Goal: Navigation & Orientation: Find specific page/section

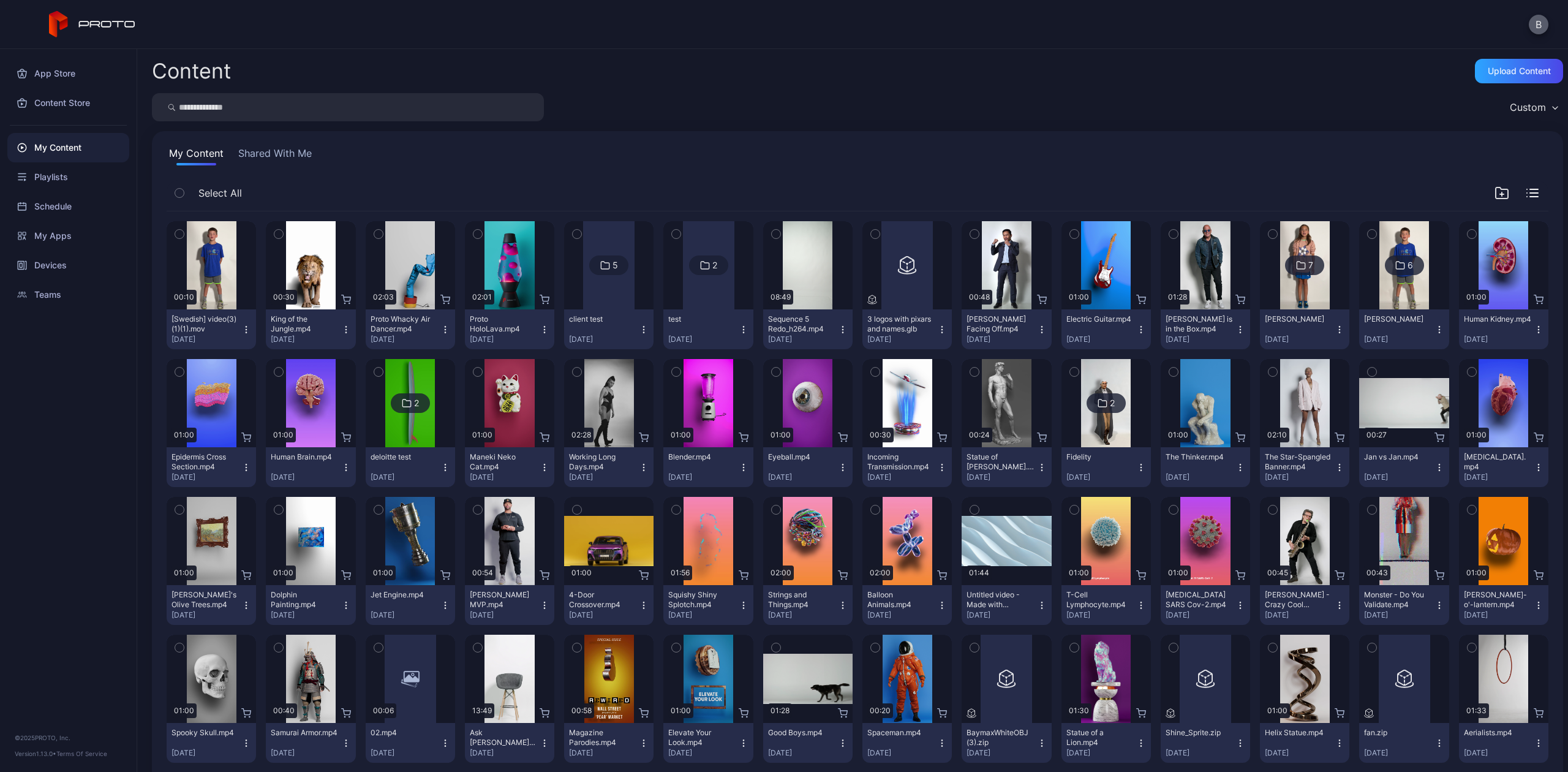
click at [1544, 22] on button "B" at bounding box center [1539, 24] width 19 height 19
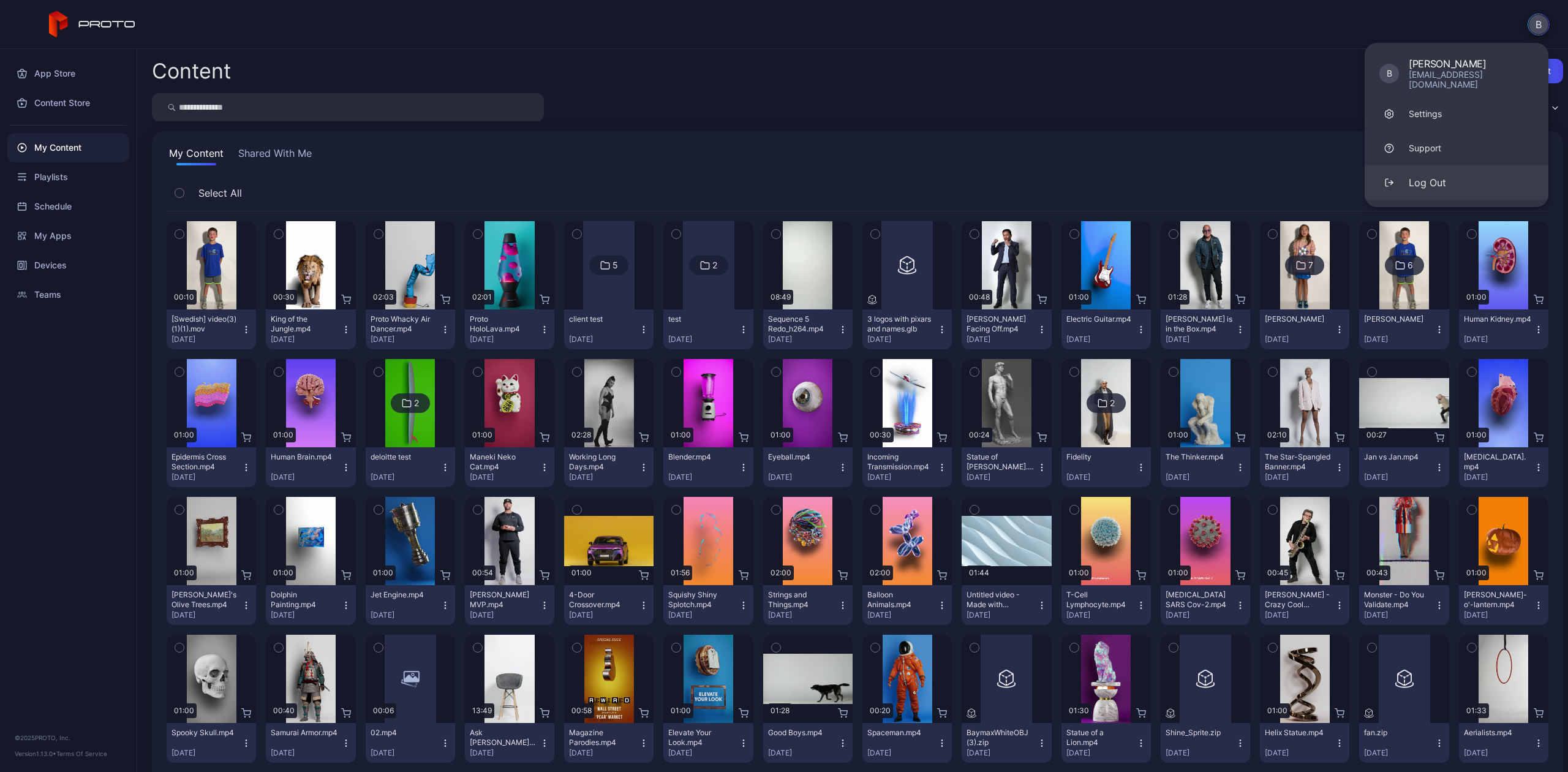
click at [1407, 187] on button "Log Out" at bounding box center [1457, 182] width 184 height 34
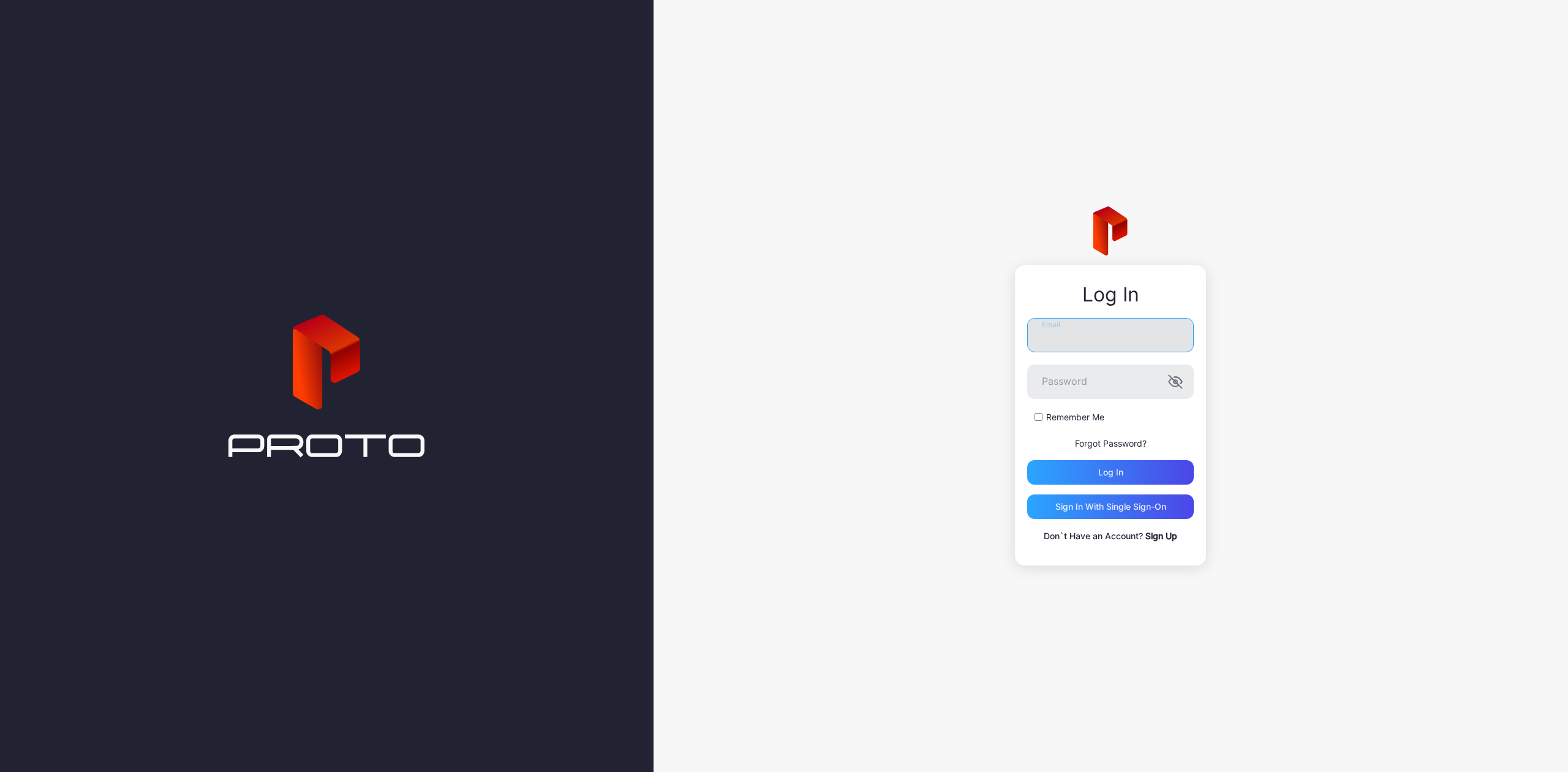
click at [1152, 344] on input "Email" at bounding box center [1111, 335] width 167 height 34
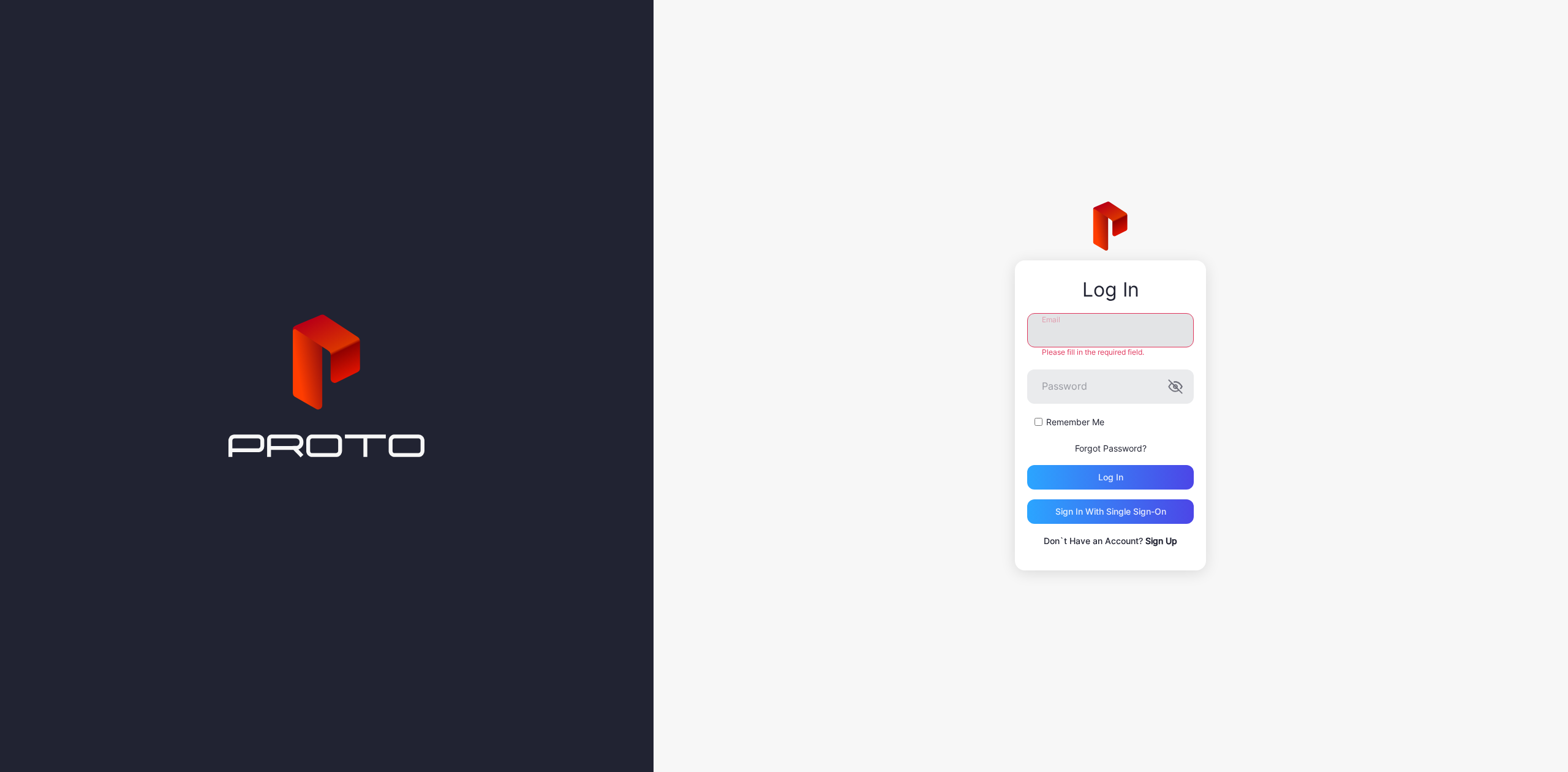
type input "**********"
click at [1082, 478] on div "Log in" at bounding box center [1111, 477] width 167 height 24
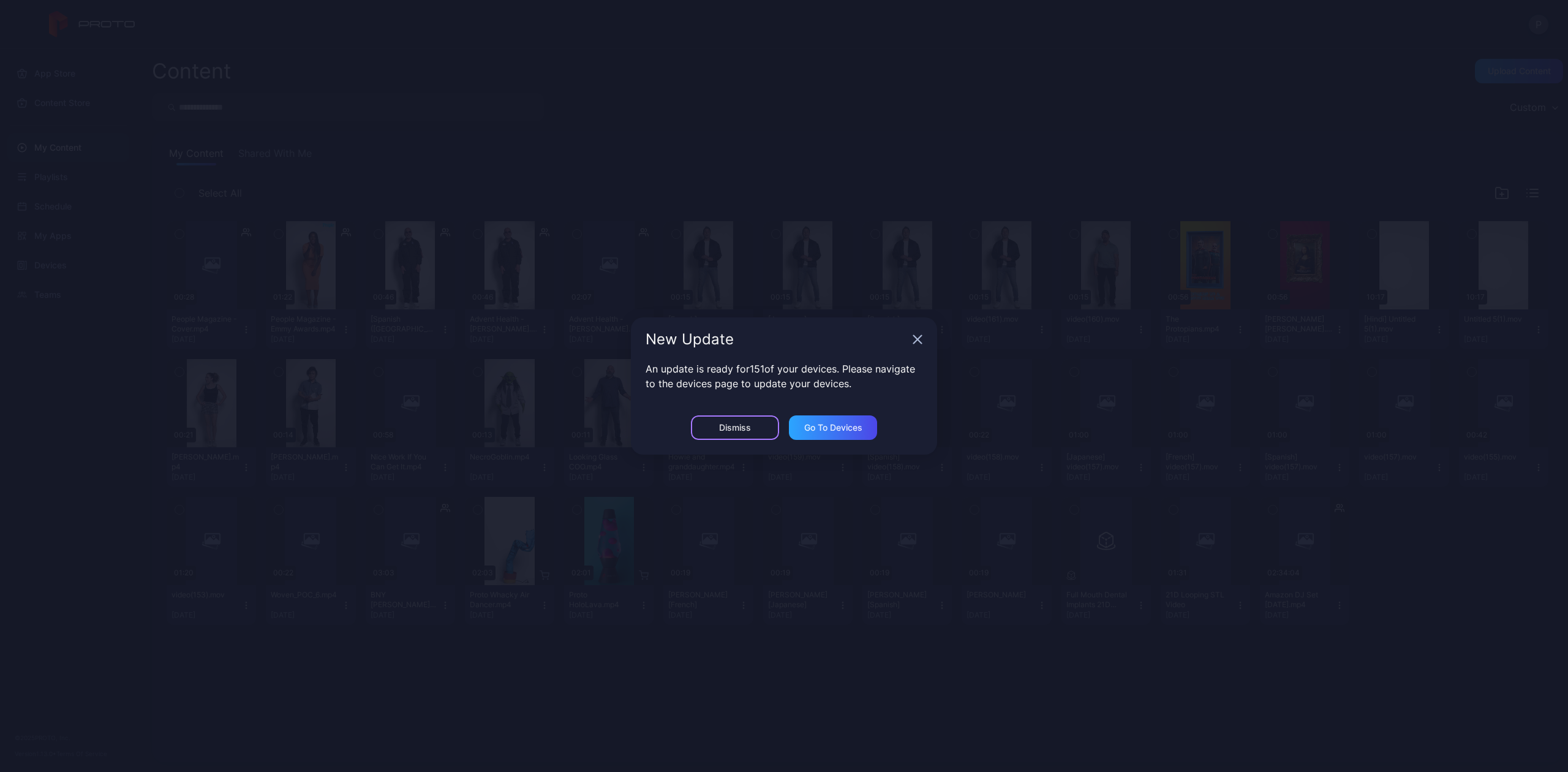
click at [738, 429] on div "Dismiss" at bounding box center [735, 428] width 32 height 10
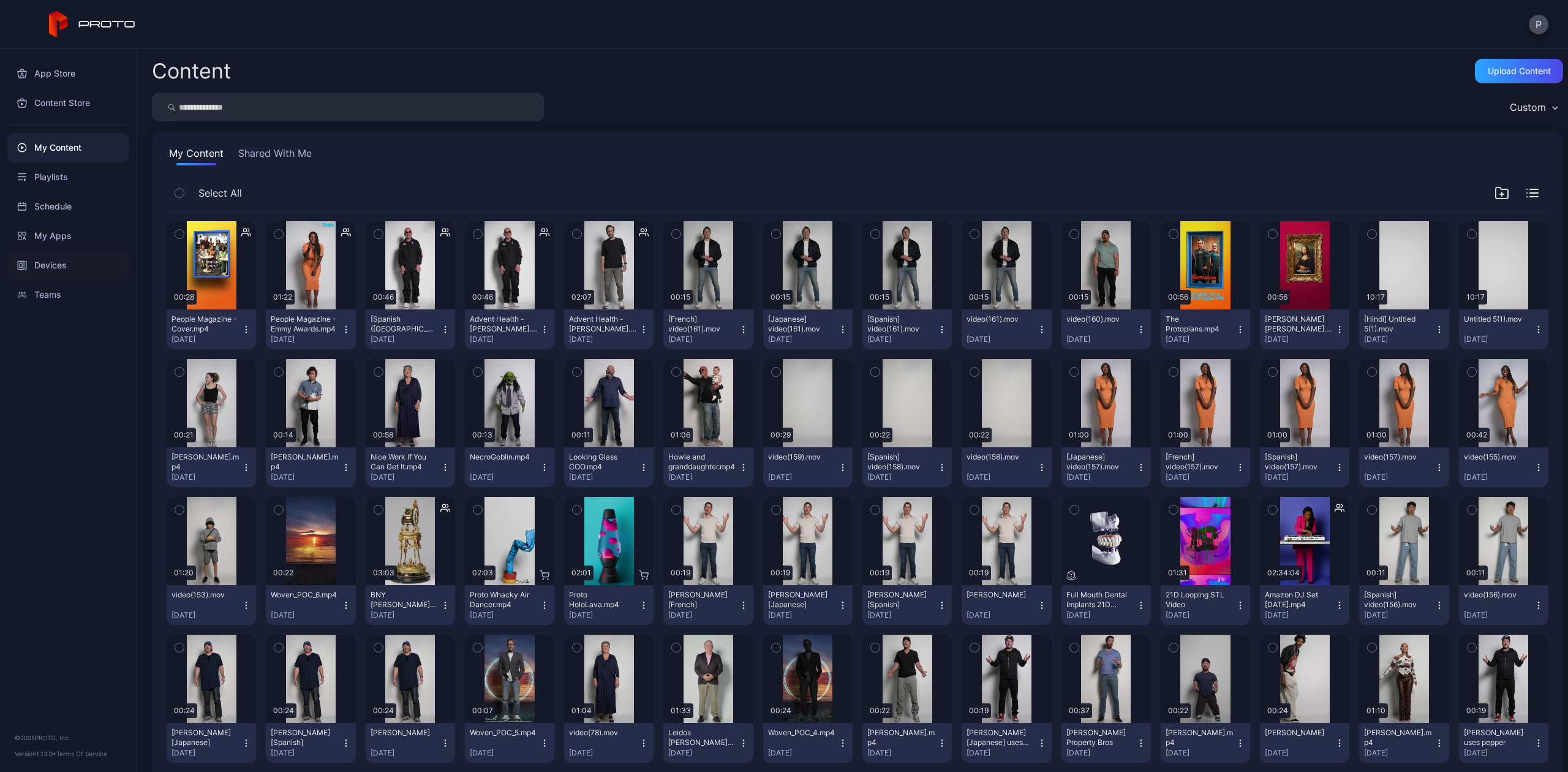
click at [47, 265] on div "Devices" at bounding box center [68, 265] width 122 height 29
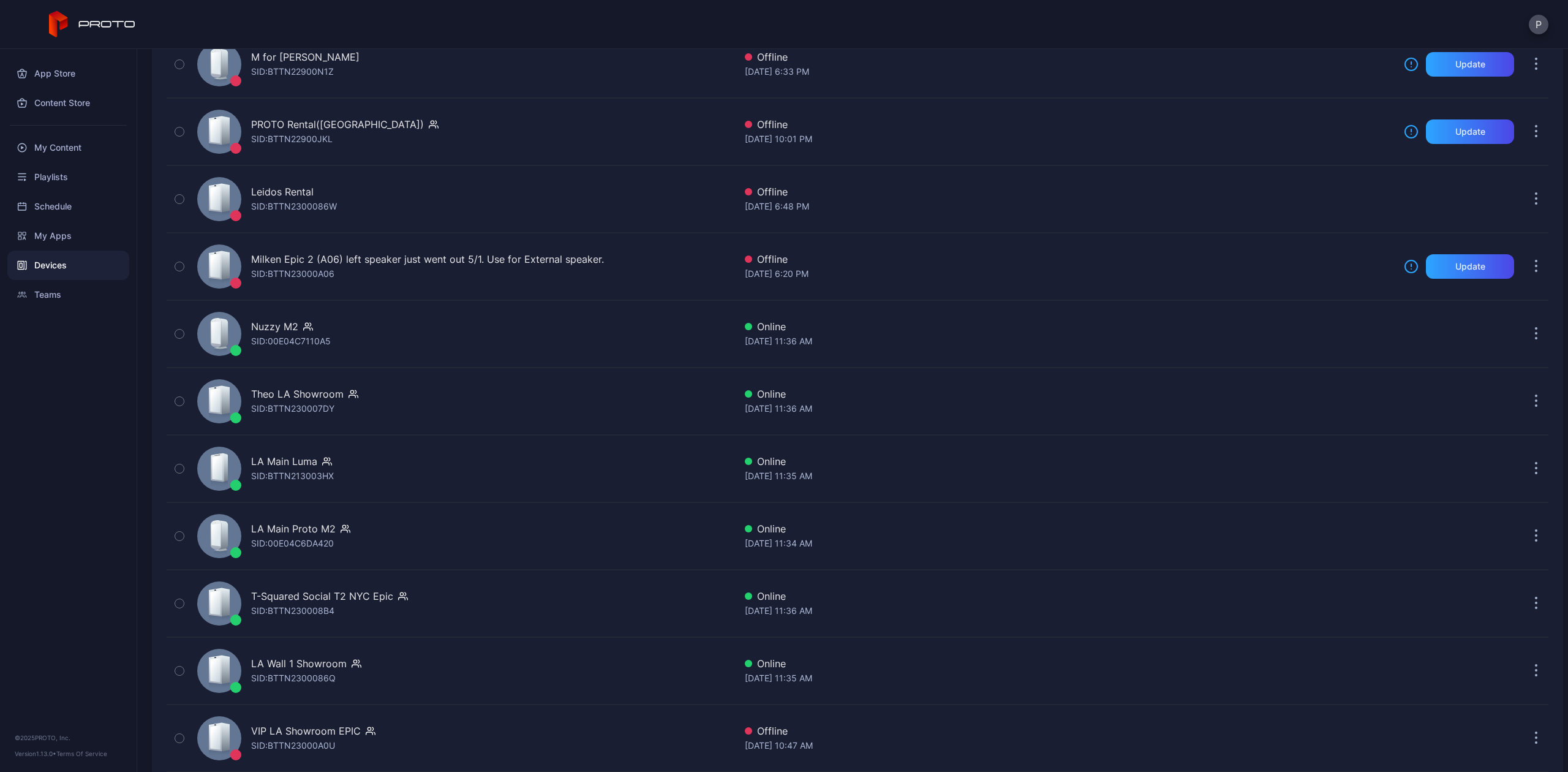
scroll to position [408, 0]
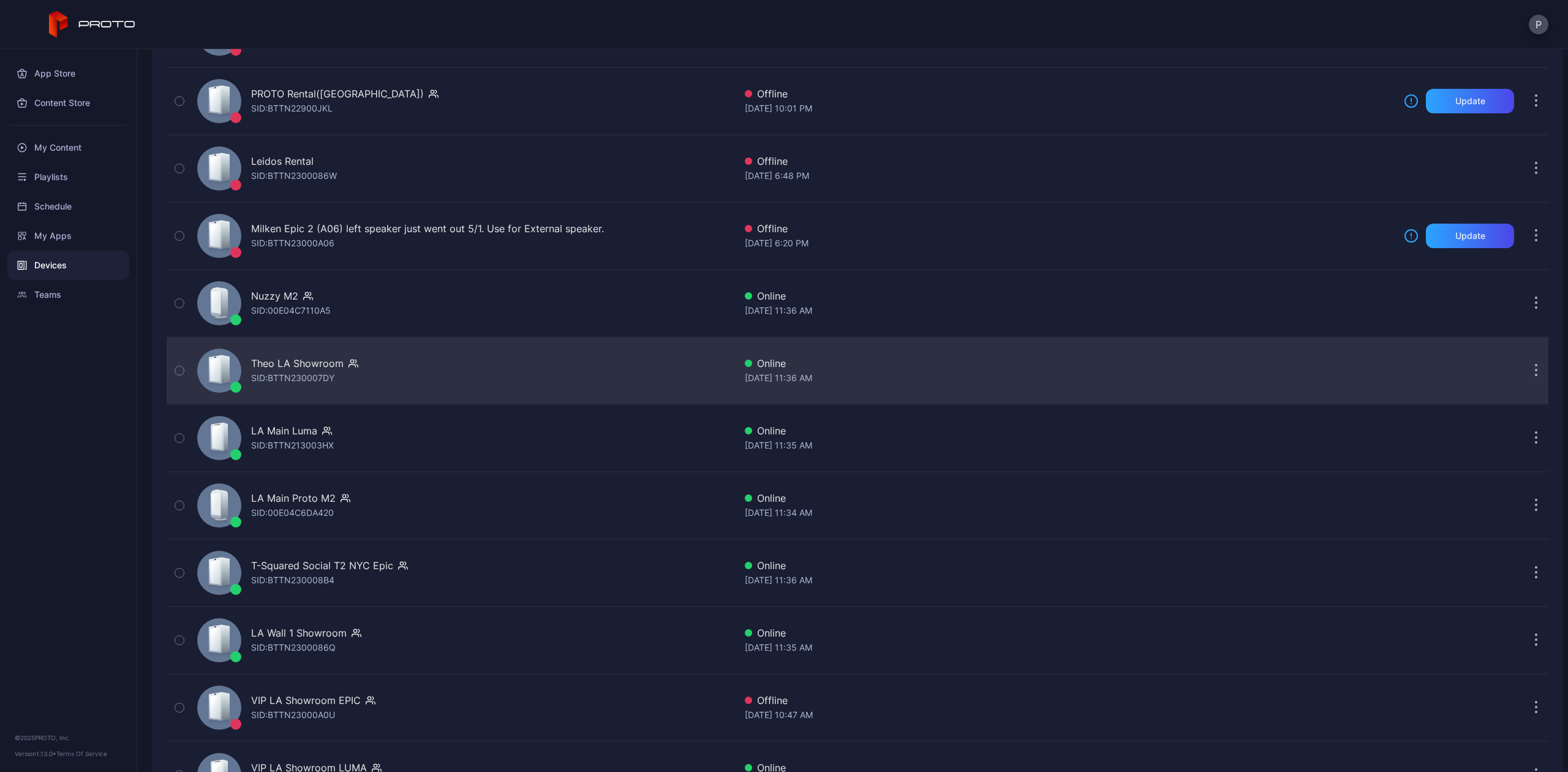
click at [425, 359] on div "Theo LA Showroom SID: BTTN230007DY" at bounding box center [464, 370] width 543 height 61
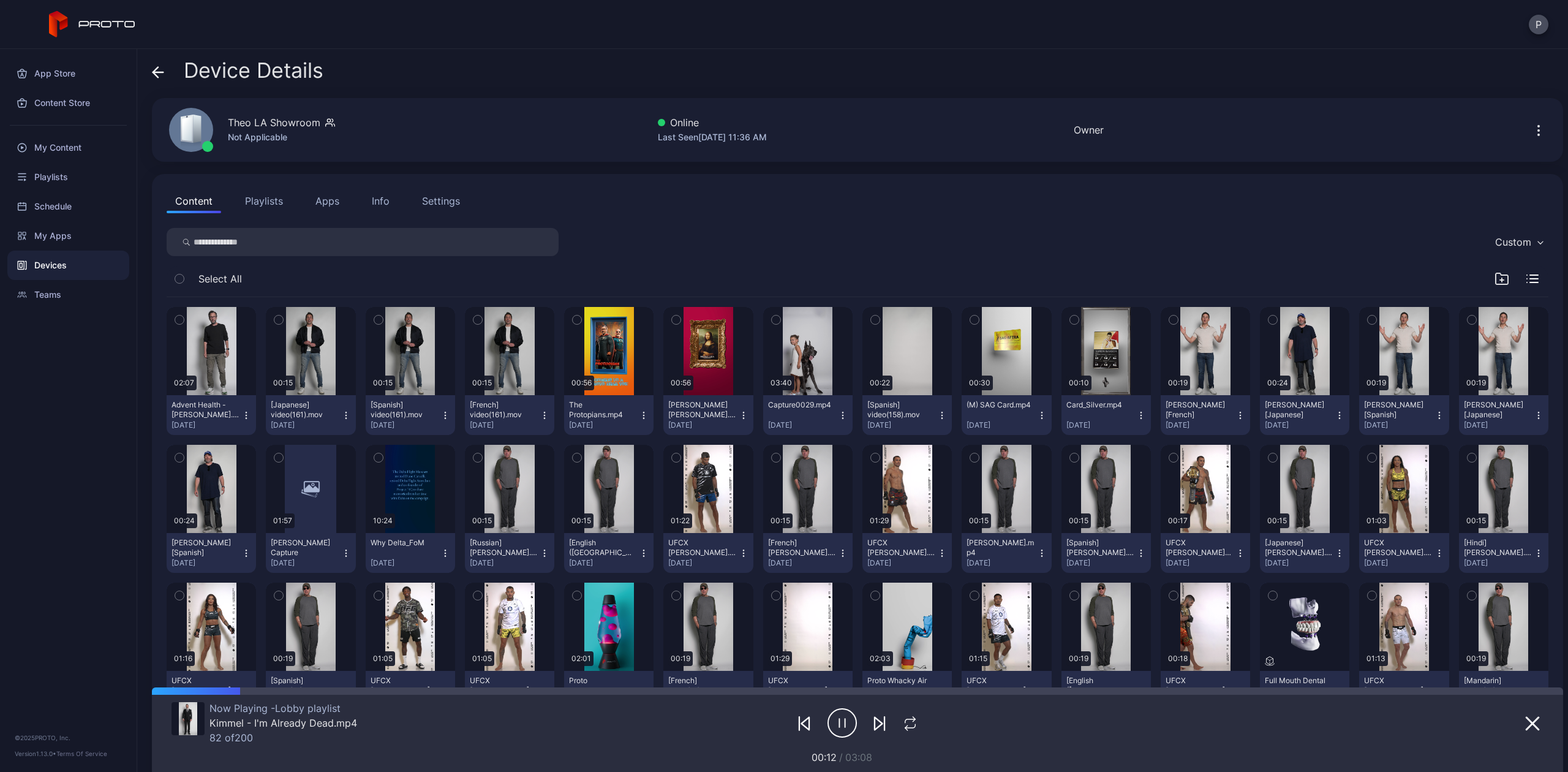
click at [364, 199] on button "Info" at bounding box center [381, 200] width 35 height 24
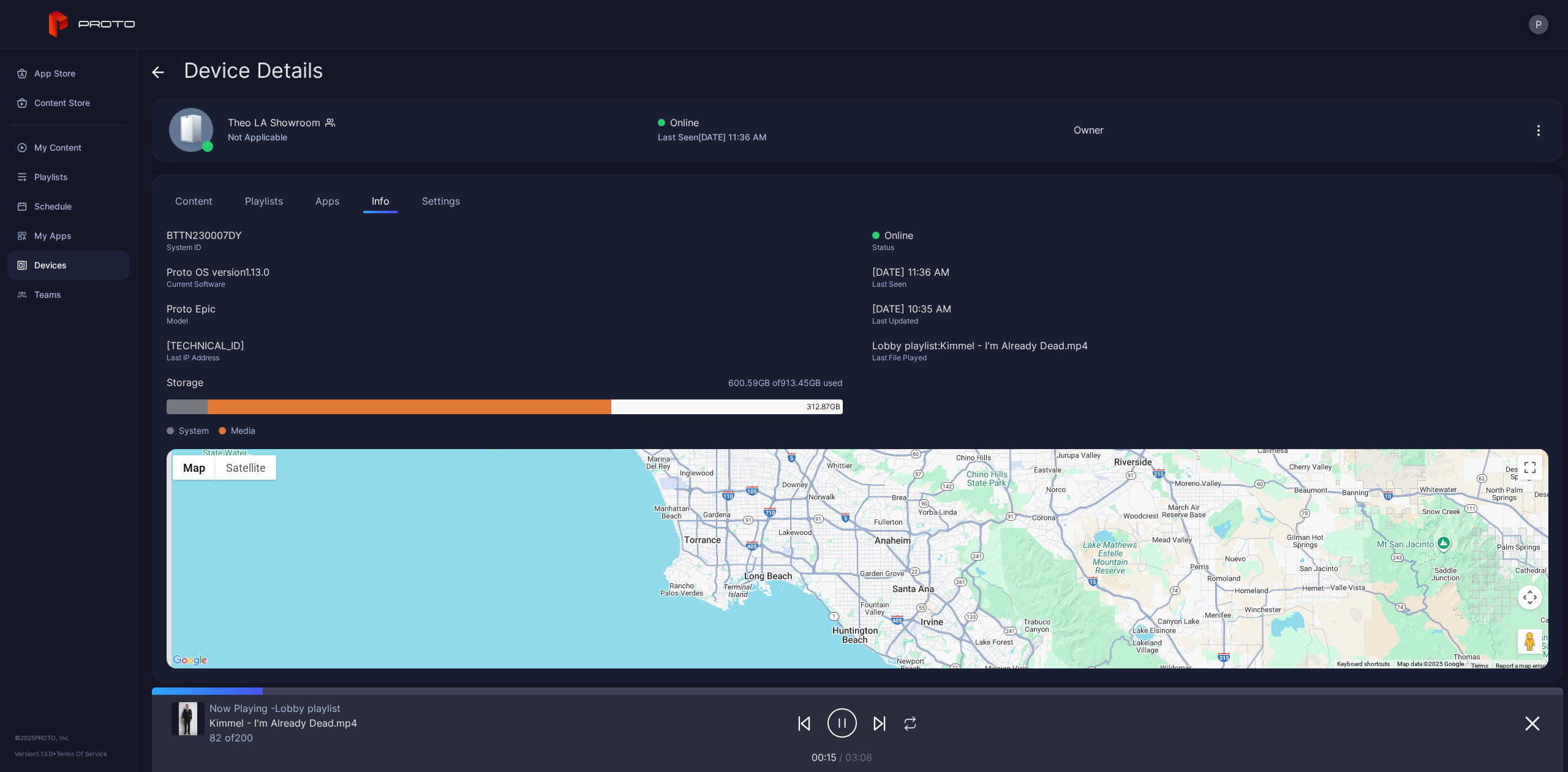
click at [206, 201] on button "Content" at bounding box center [194, 200] width 54 height 24
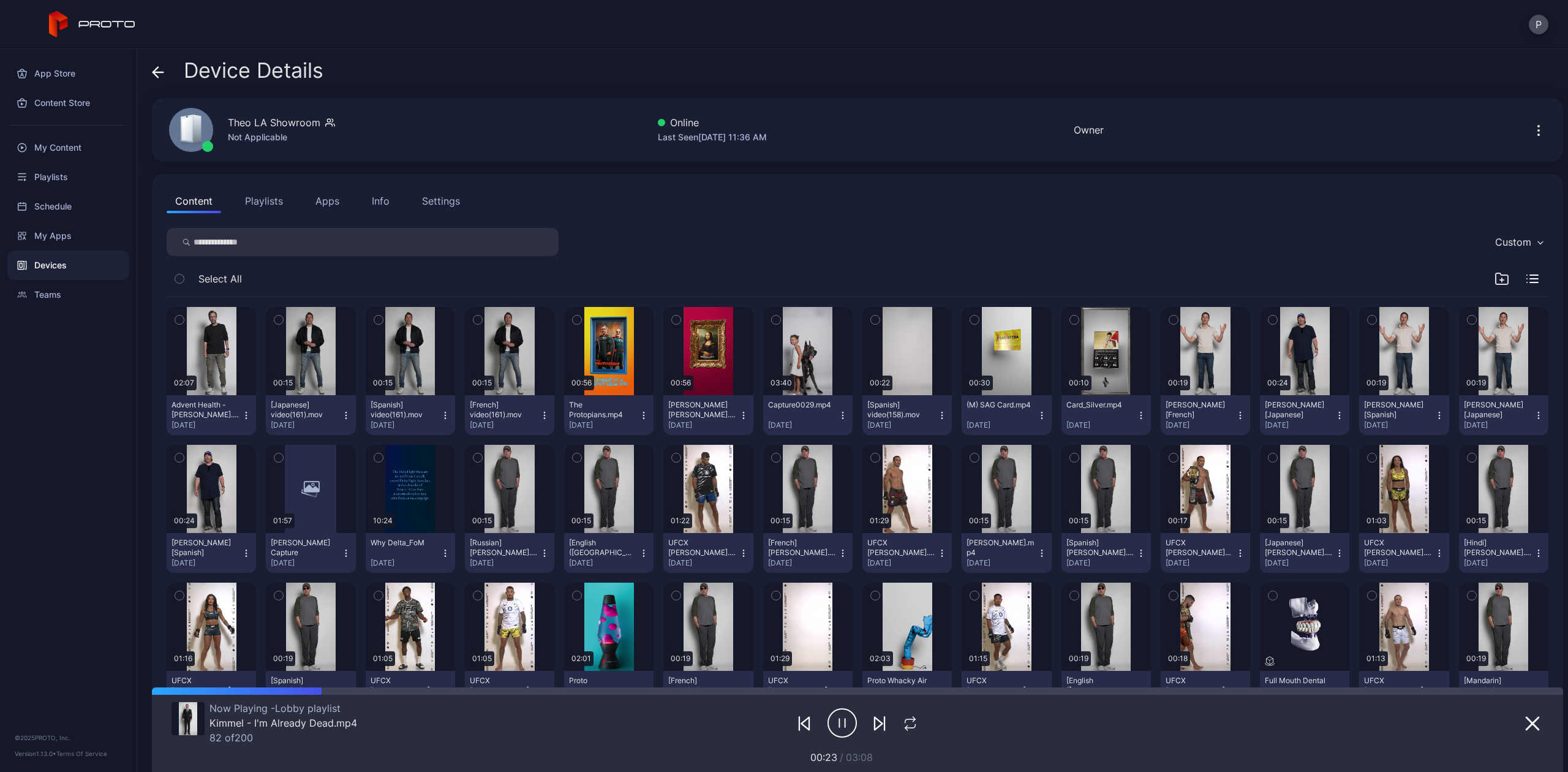
click at [159, 71] on icon at bounding box center [158, 72] width 12 height 12
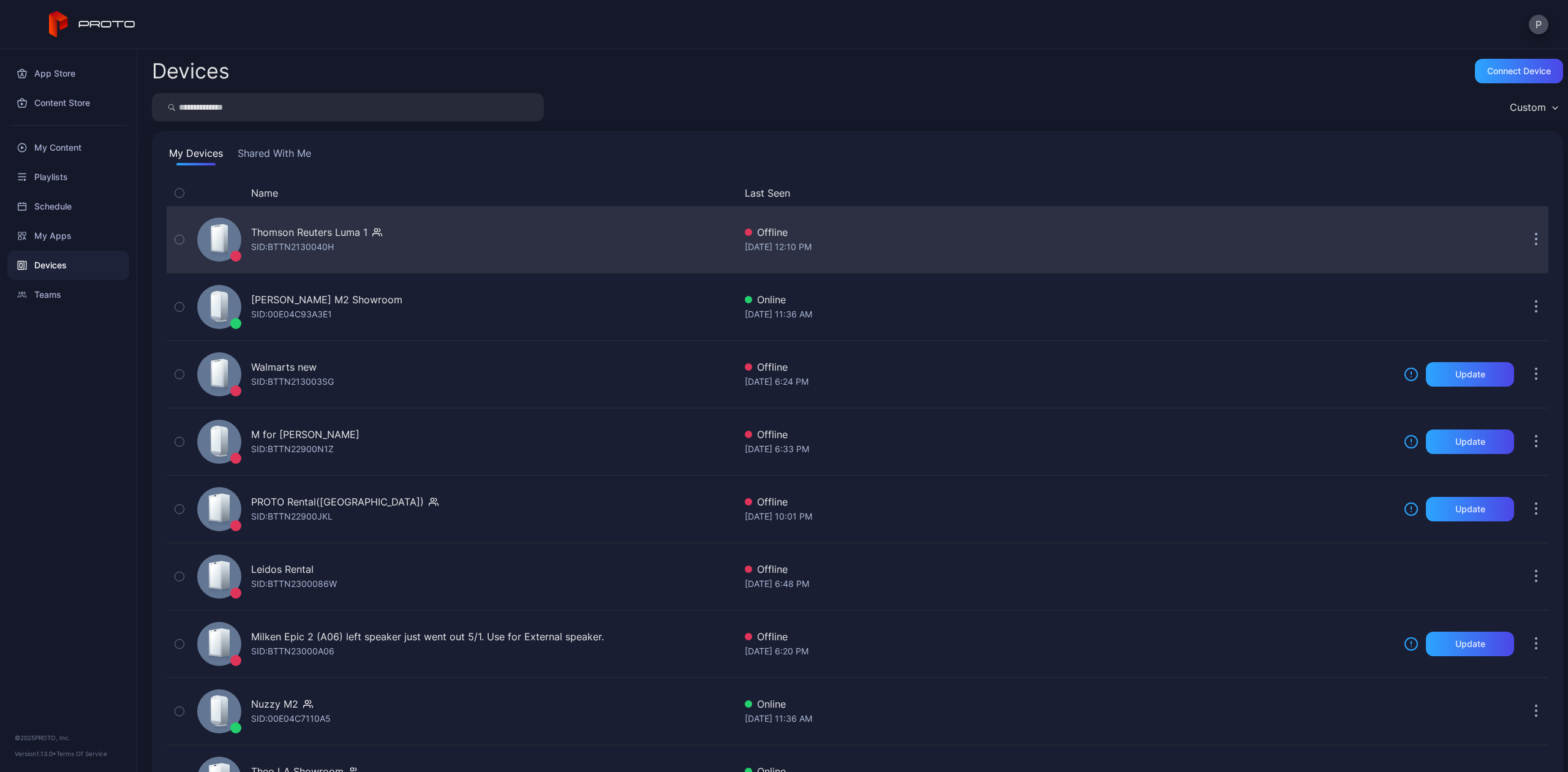
click at [322, 238] on div "Thomson Reuters Luma 1" at bounding box center [309, 232] width 116 height 15
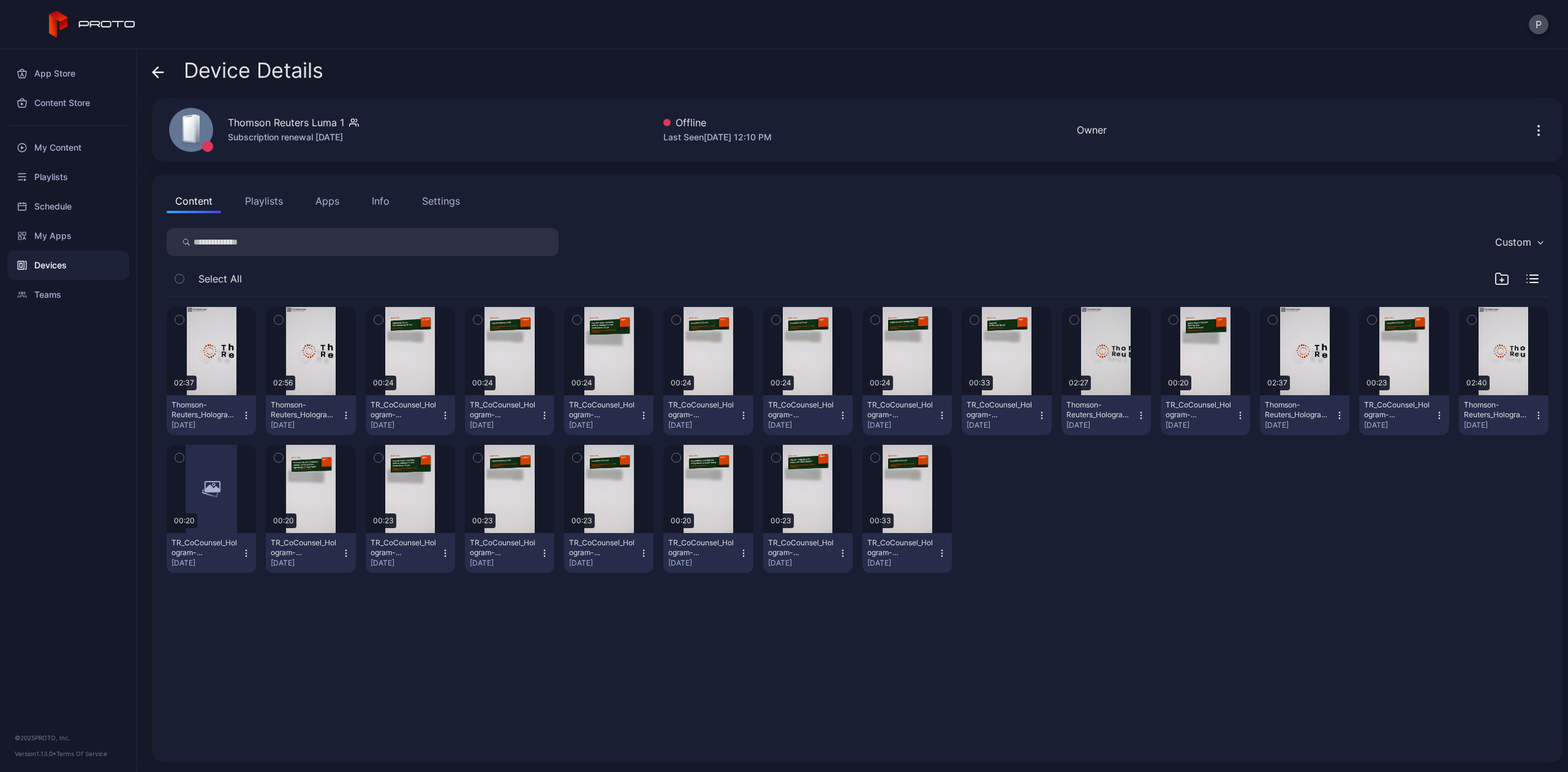
click at [154, 71] on icon at bounding box center [156, 72] width 5 height 11
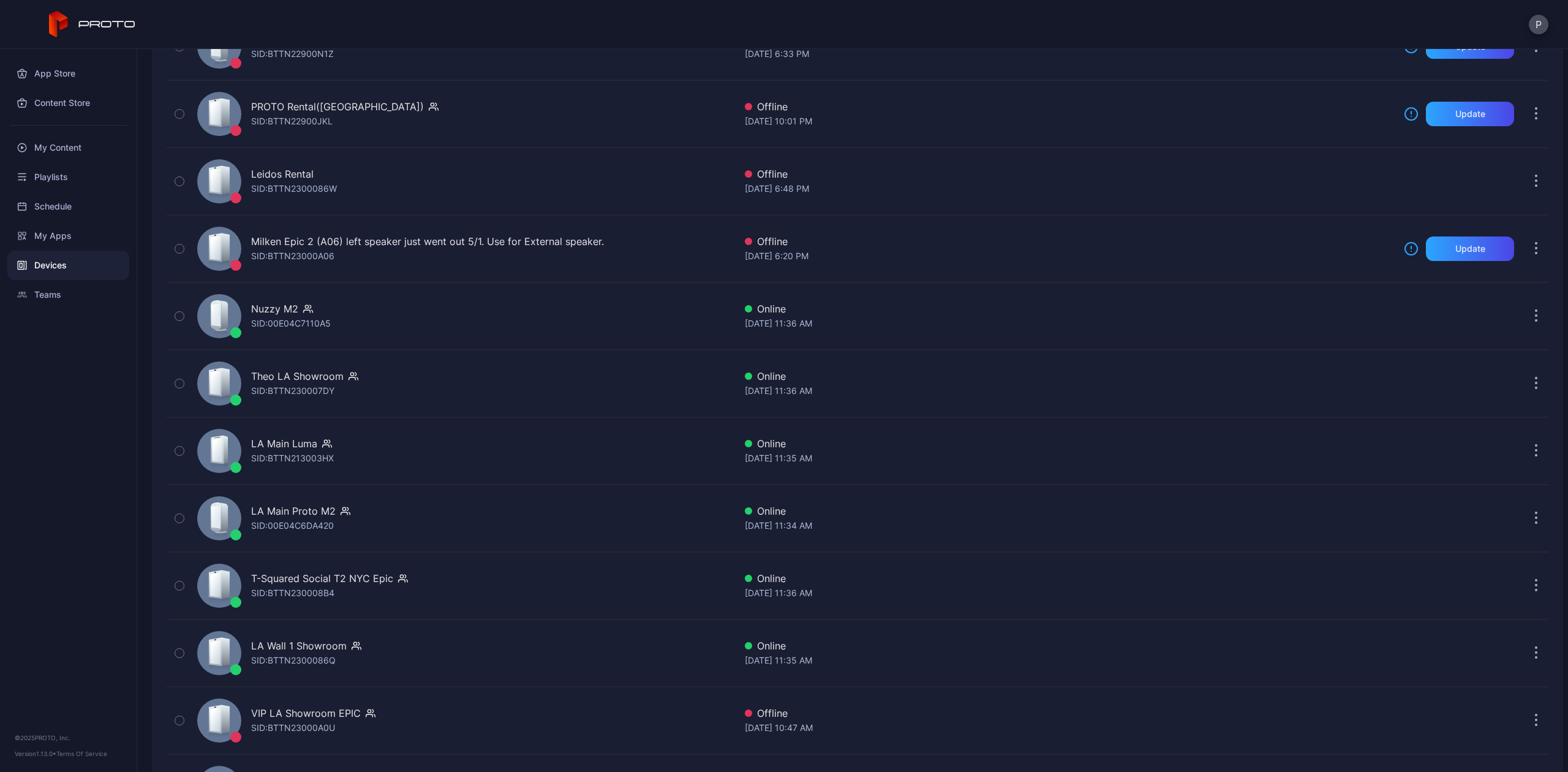
scroll to position [408, 0]
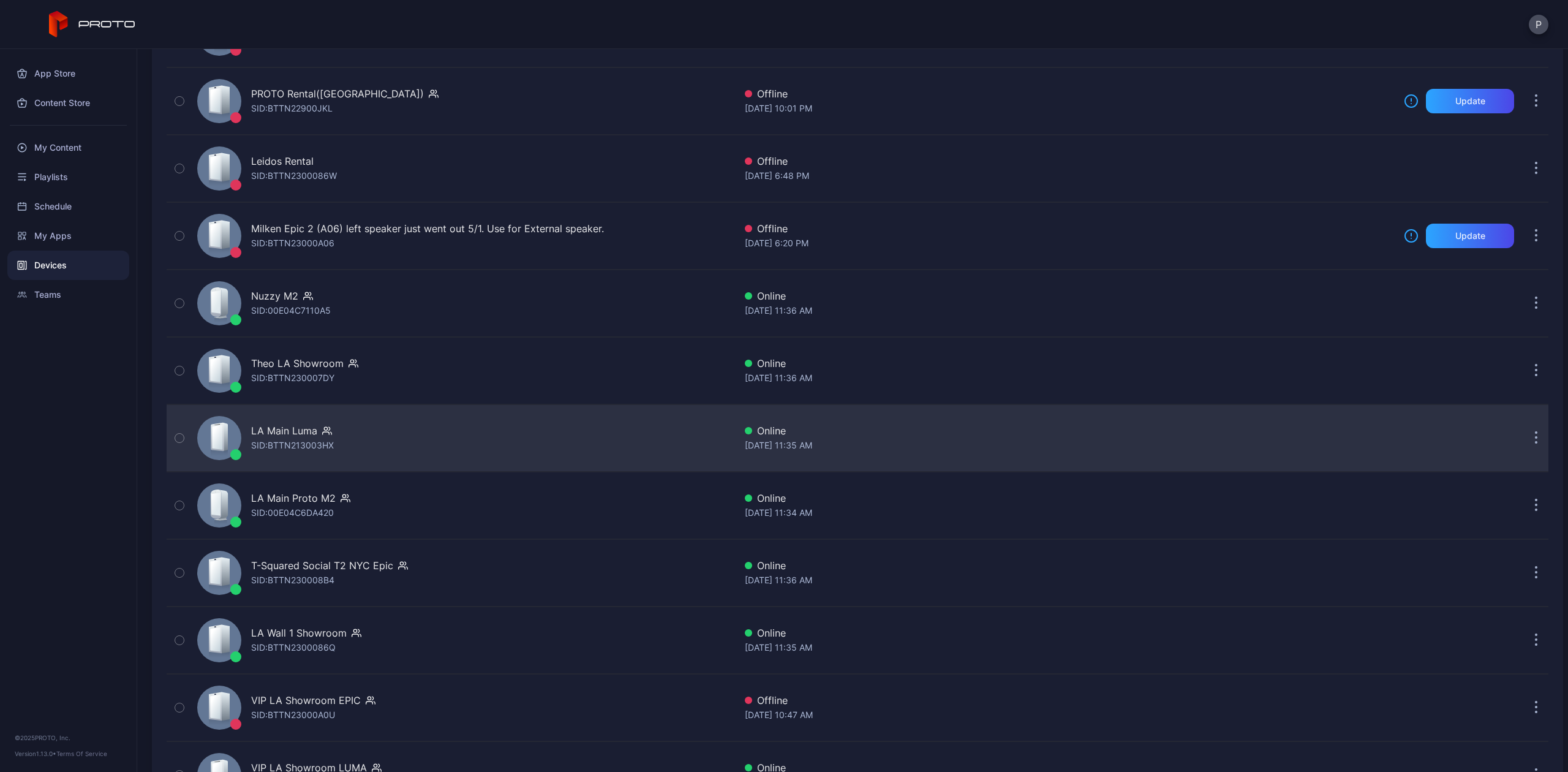
click at [305, 453] on div "SID: BTTN213003HX" at bounding box center [292, 445] width 82 height 15
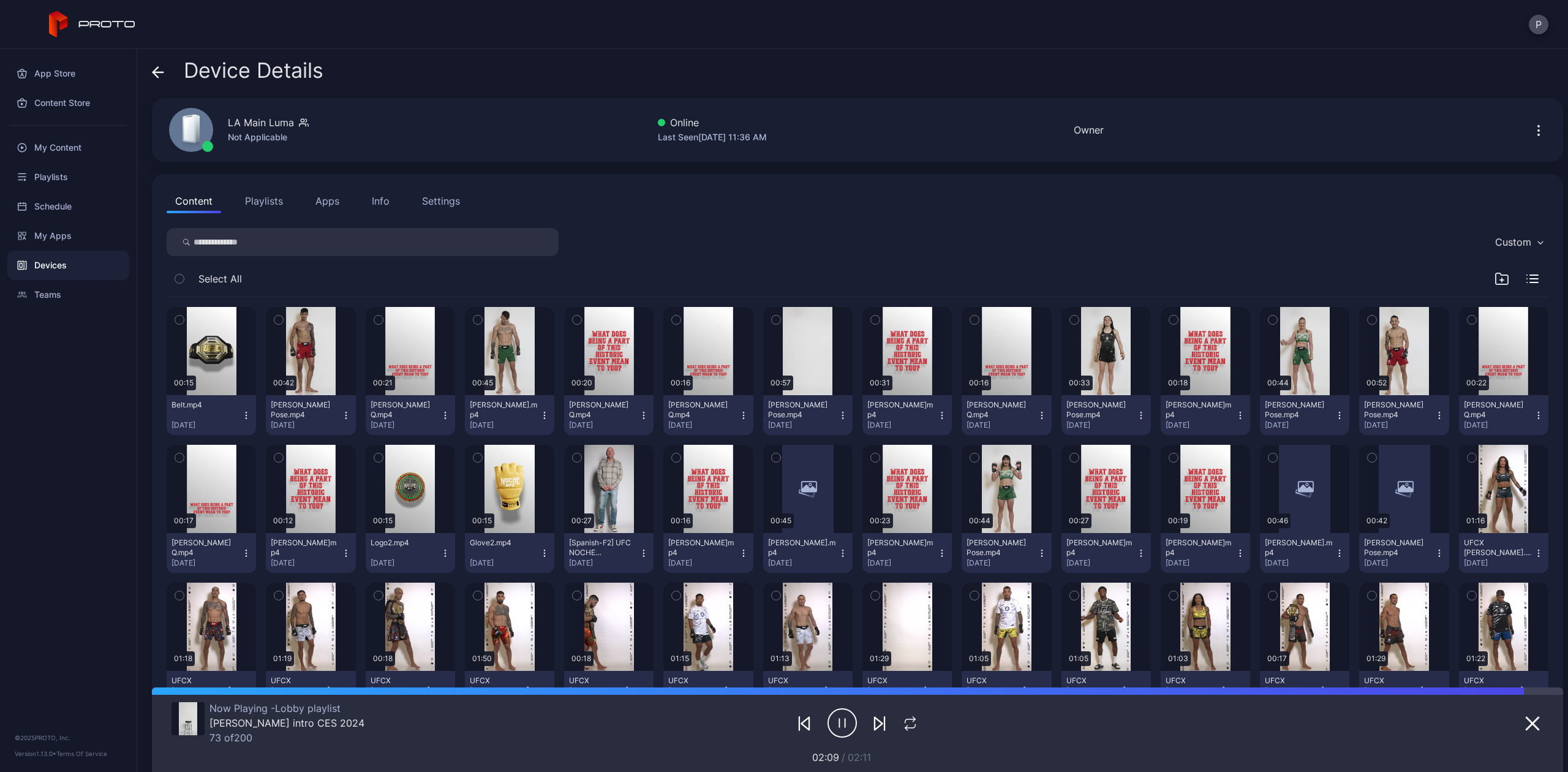
click at [379, 197] on div "Info" at bounding box center [380, 201] width 17 height 15
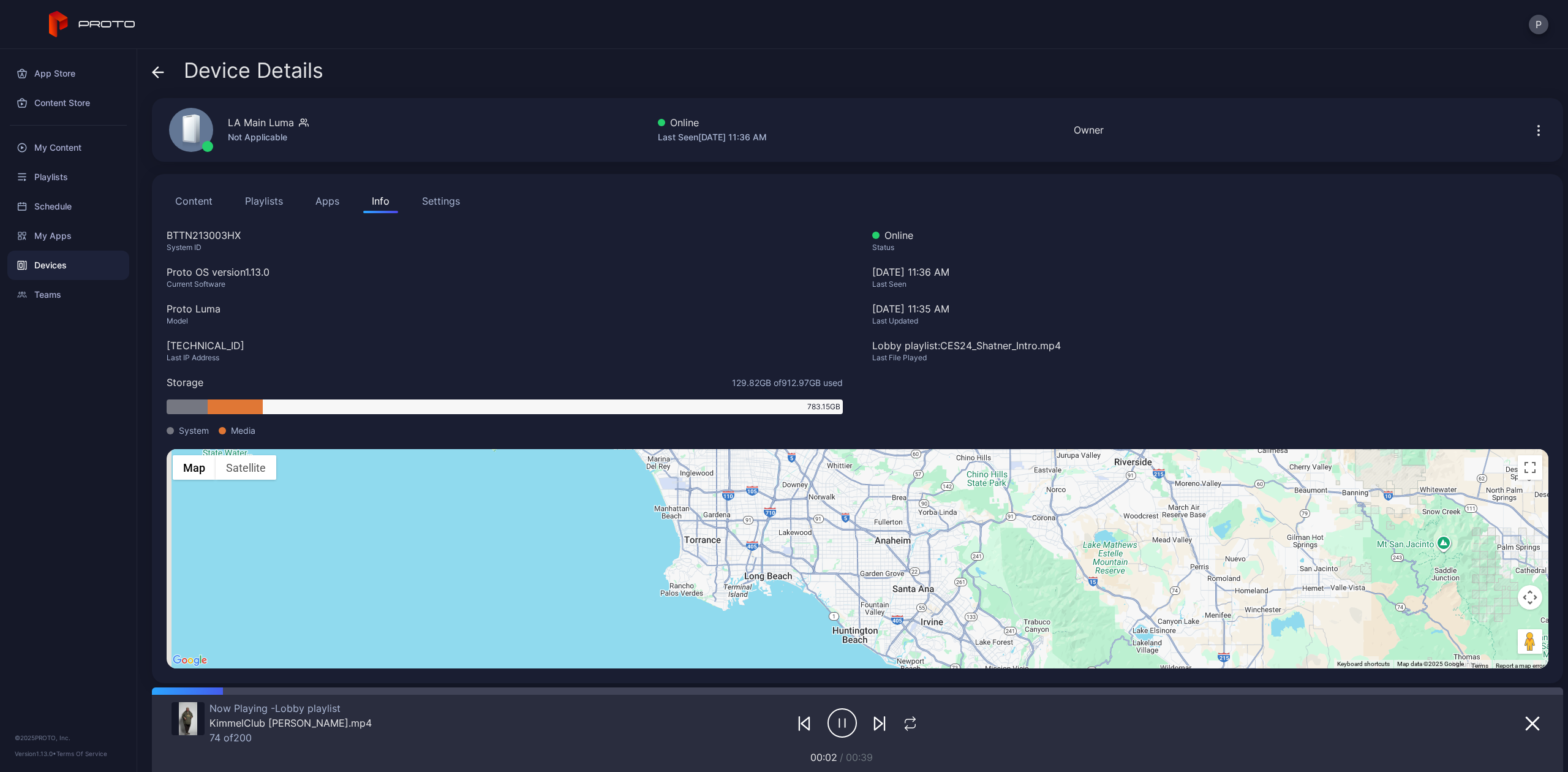
click at [429, 199] on div "Settings" at bounding box center [441, 201] width 38 height 15
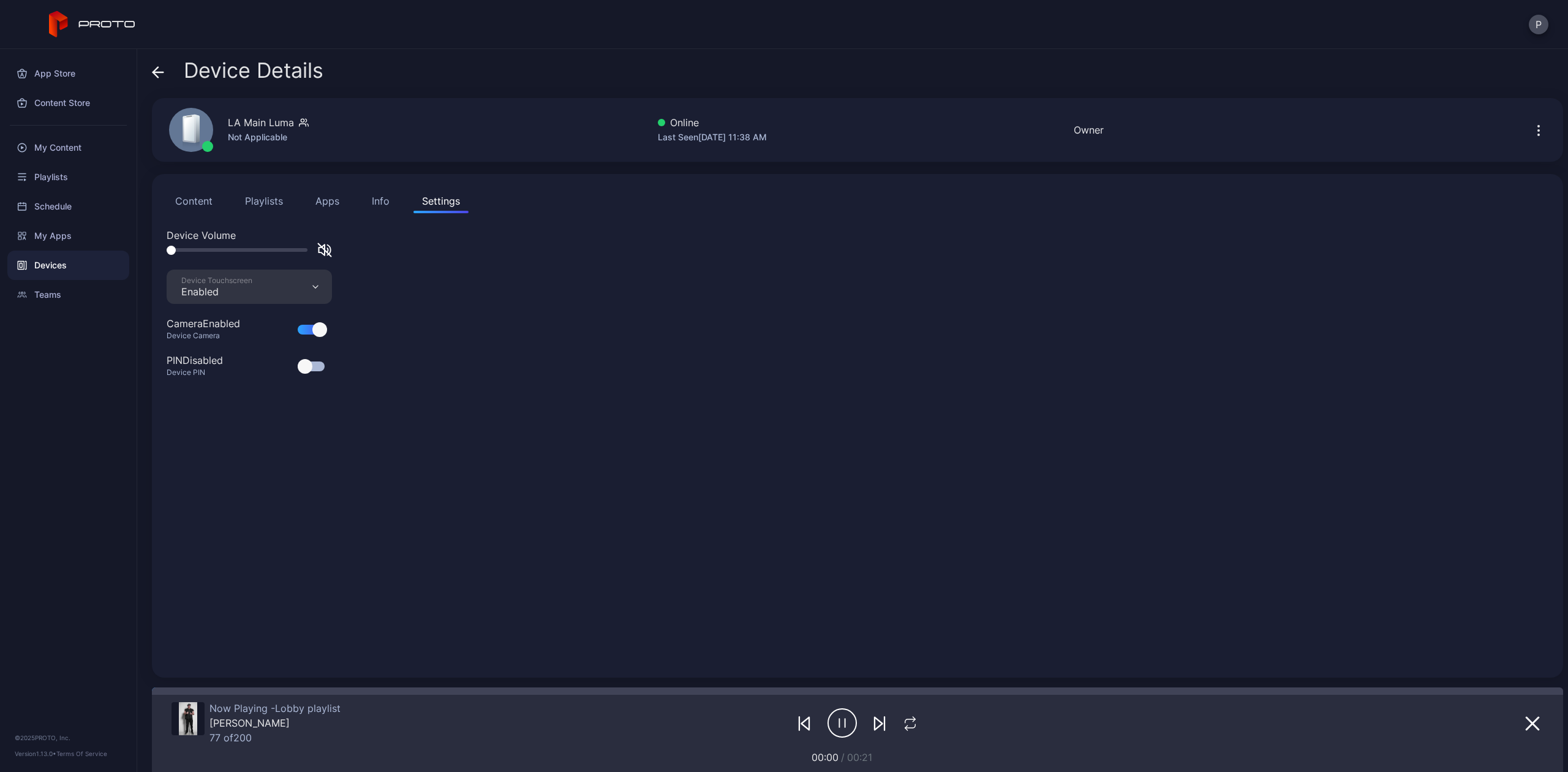
click at [162, 72] on icon at bounding box center [158, 72] width 12 height 12
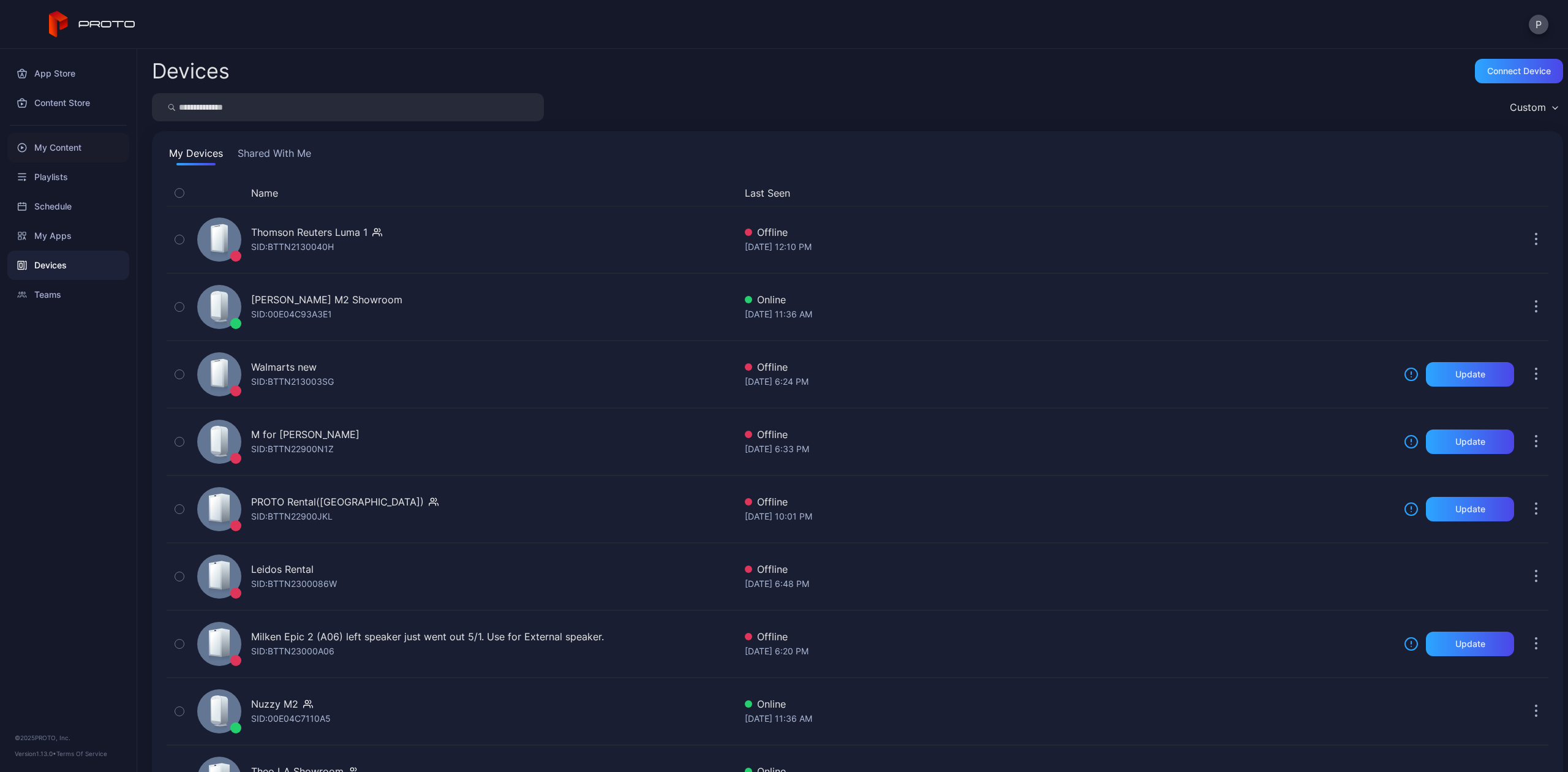
click at [32, 157] on div "My Content" at bounding box center [68, 147] width 122 height 29
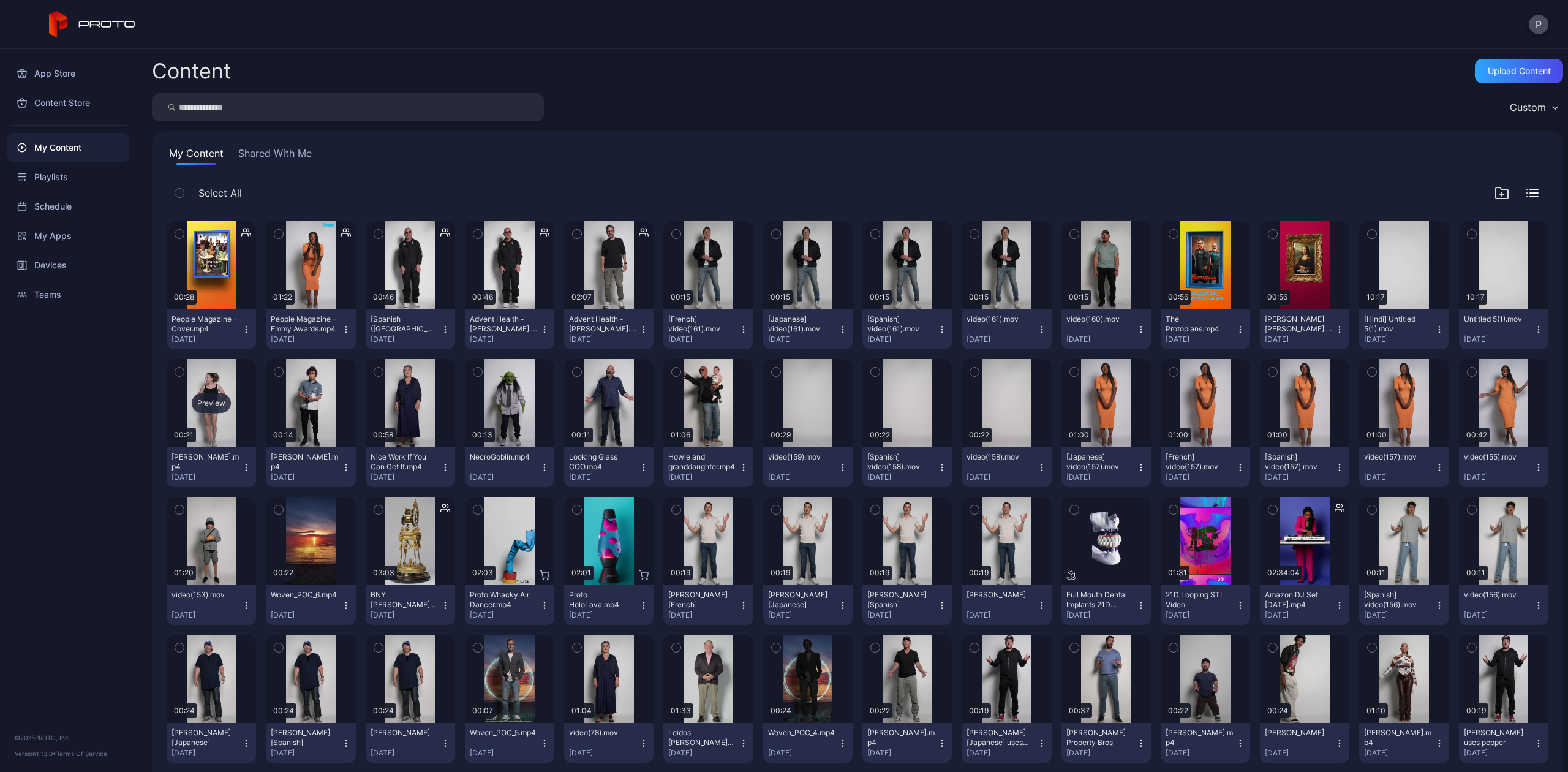
click at [195, 415] on div "Preview" at bounding box center [211, 403] width 89 height 88
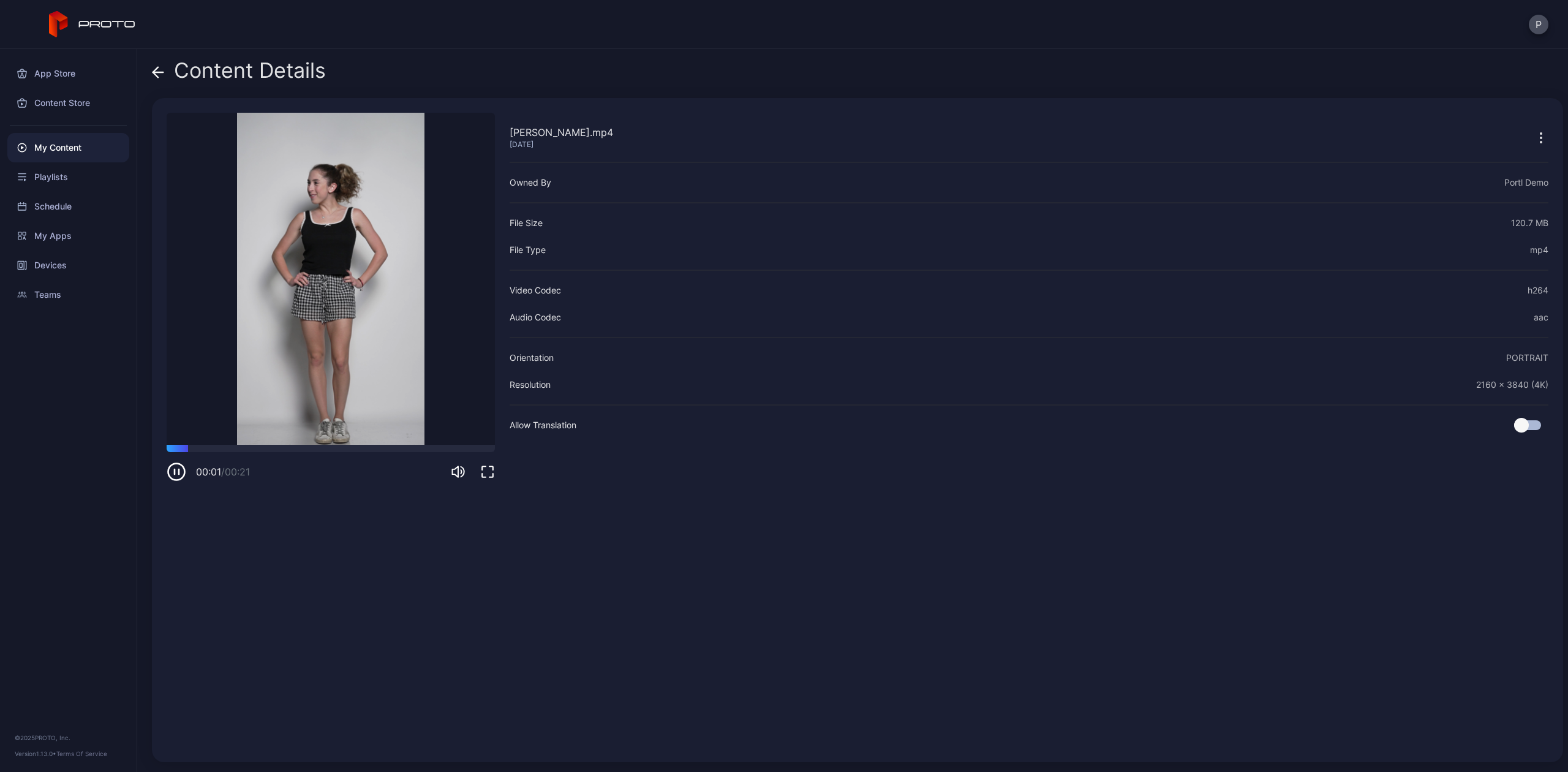
click at [158, 64] on span at bounding box center [158, 70] width 12 height 23
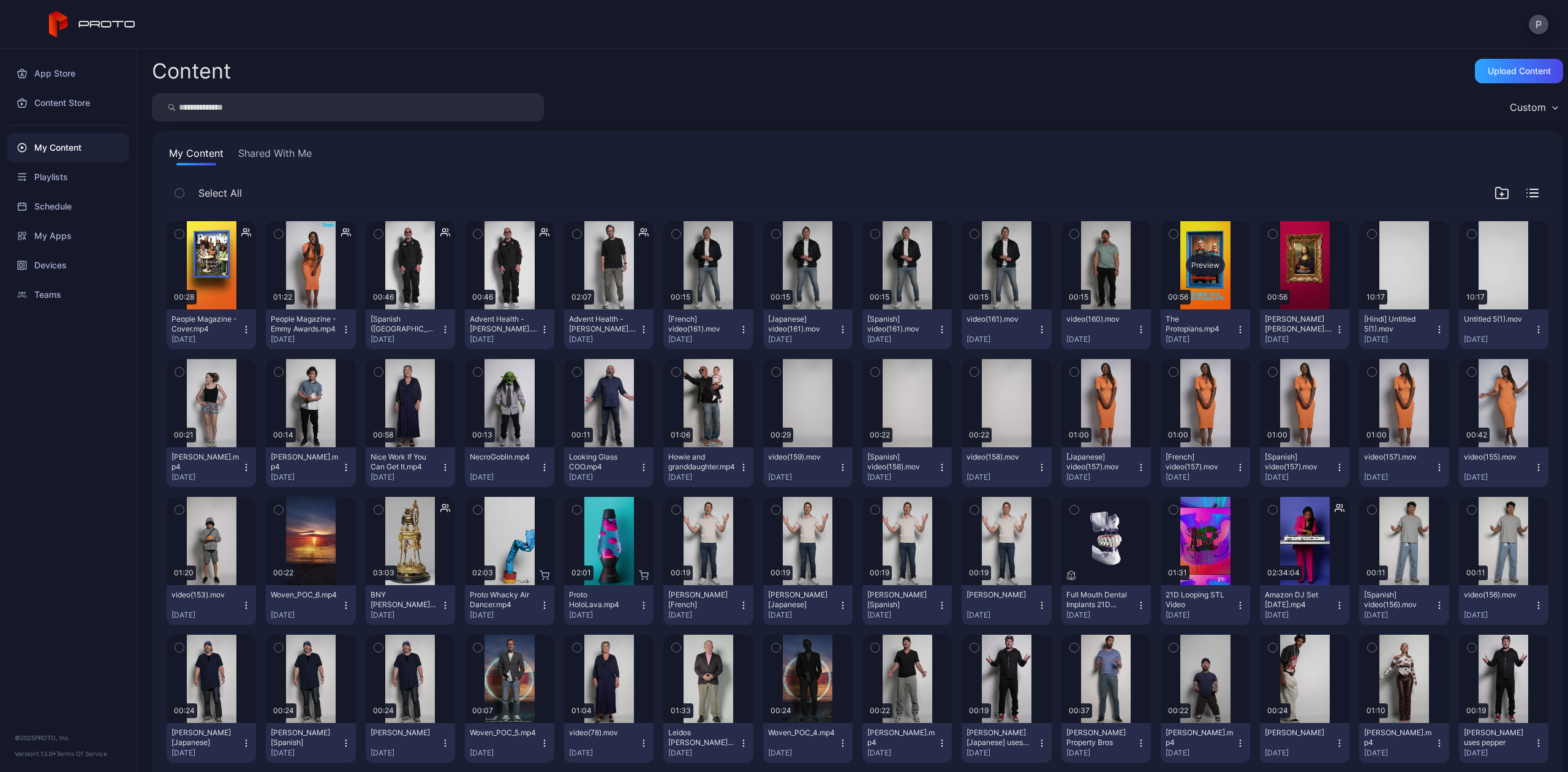
click at [1188, 261] on div "Preview" at bounding box center [1205, 265] width 39 height 19
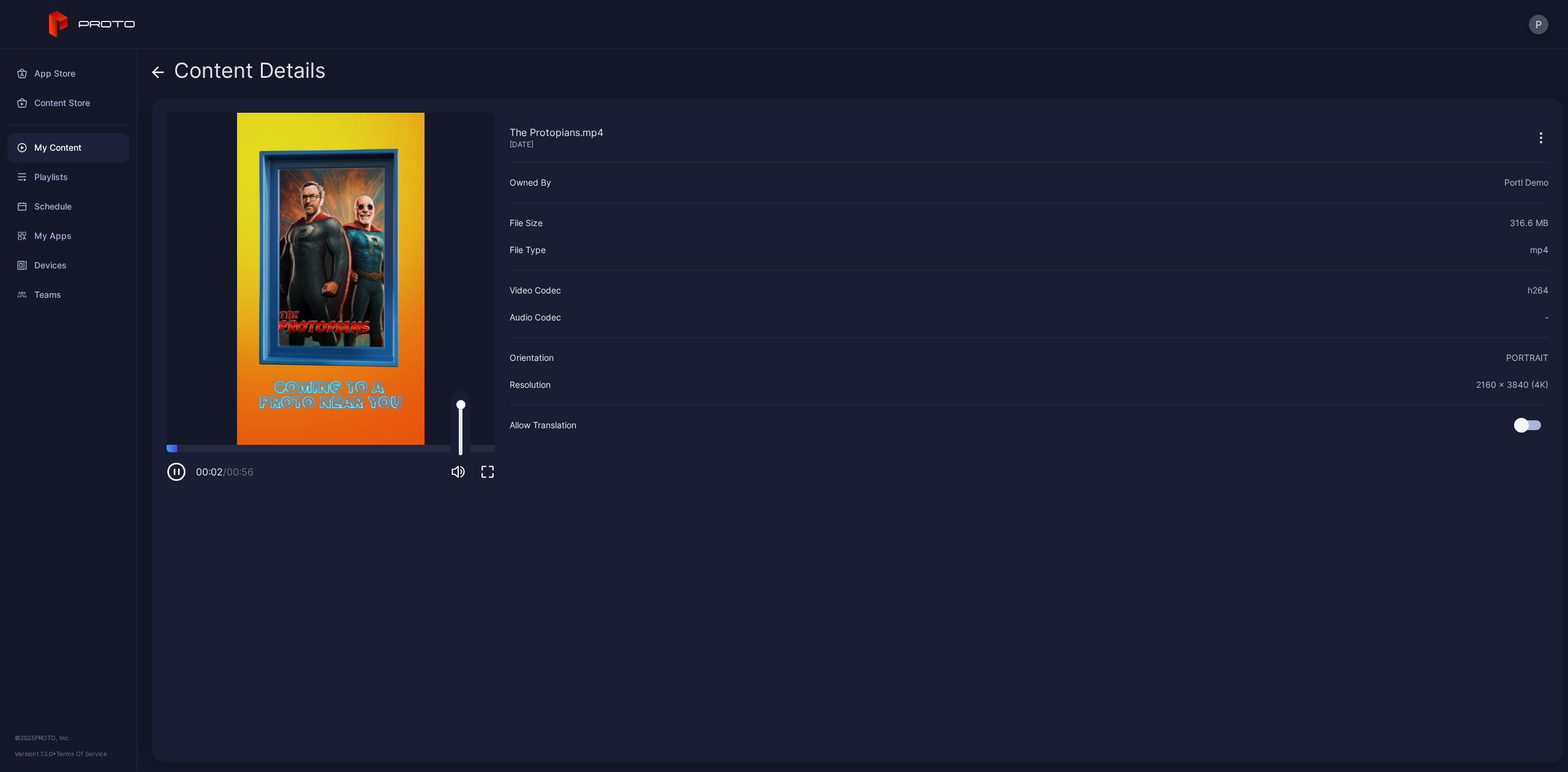
click at [459, 473] on icon "button" at bounding box center [459, 472] width 15 height 15
click at [150, 71] on div "Content Details The Protopians.mp4 [DATE] Sorry, your browser doesn‘t support e…" at bounding box center [853, 410] width 1431 height 723
click at [157, 74] on icon at bounding box center [158, 72] width 12 height 12
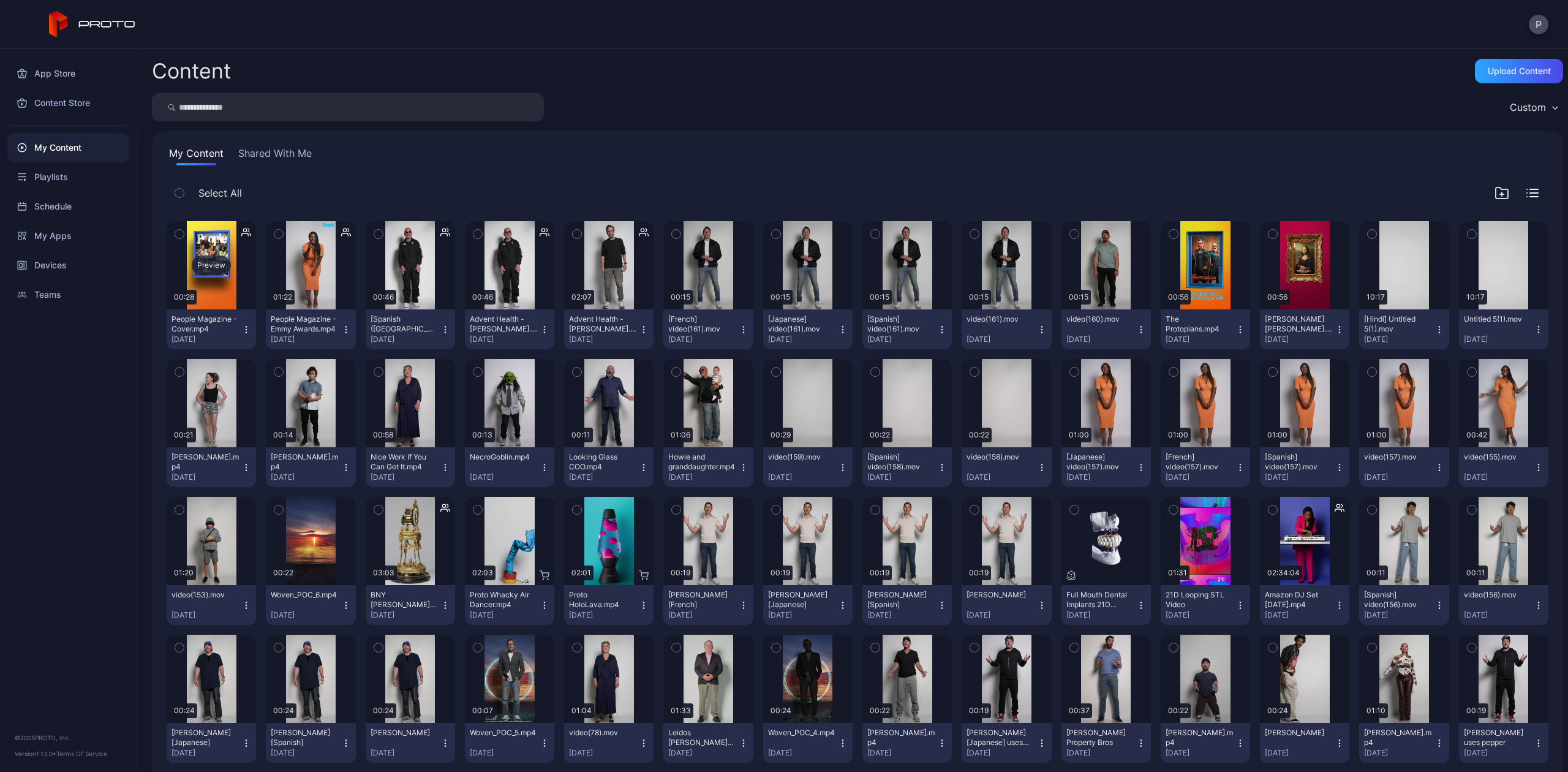
click at [201, 274] on div "Preview" at bounding box center [211, 265] width 39 height 19
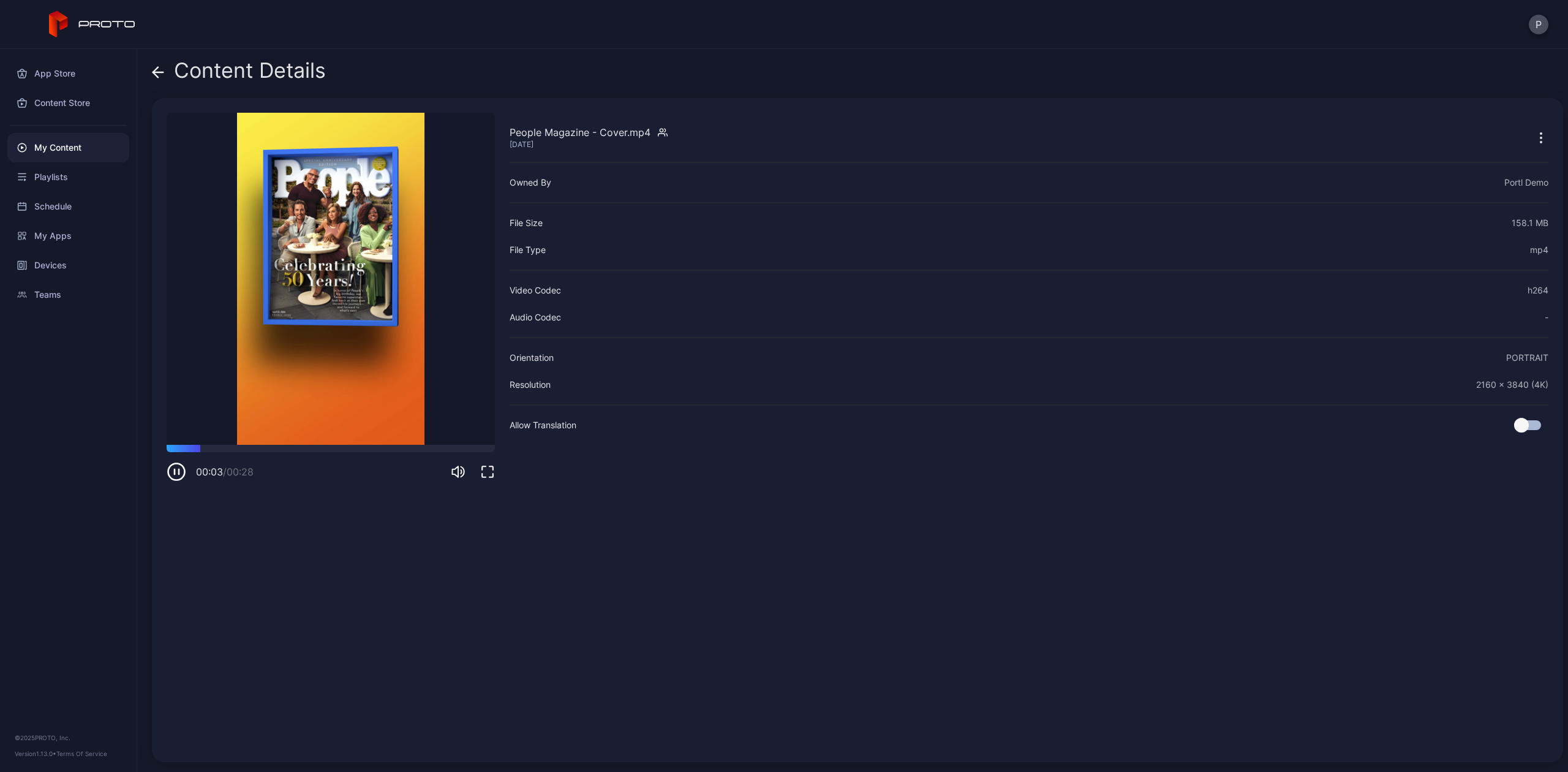
click at [157, 75] on icon at bounding box center [156, 72] width 5 height 11
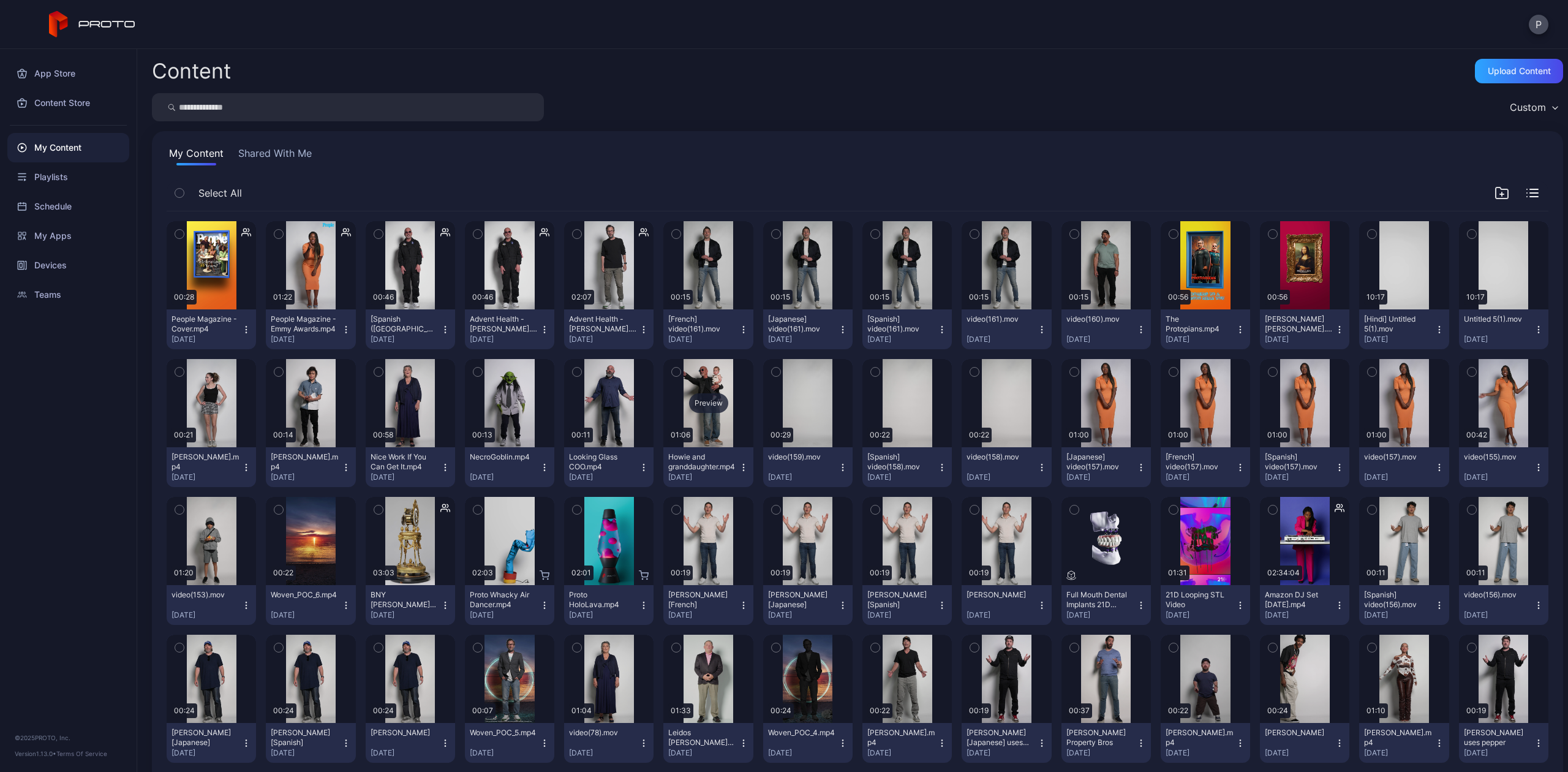
click at [710, 412] on div "Preview" at bounding box center [708, 403] width 39 height 19
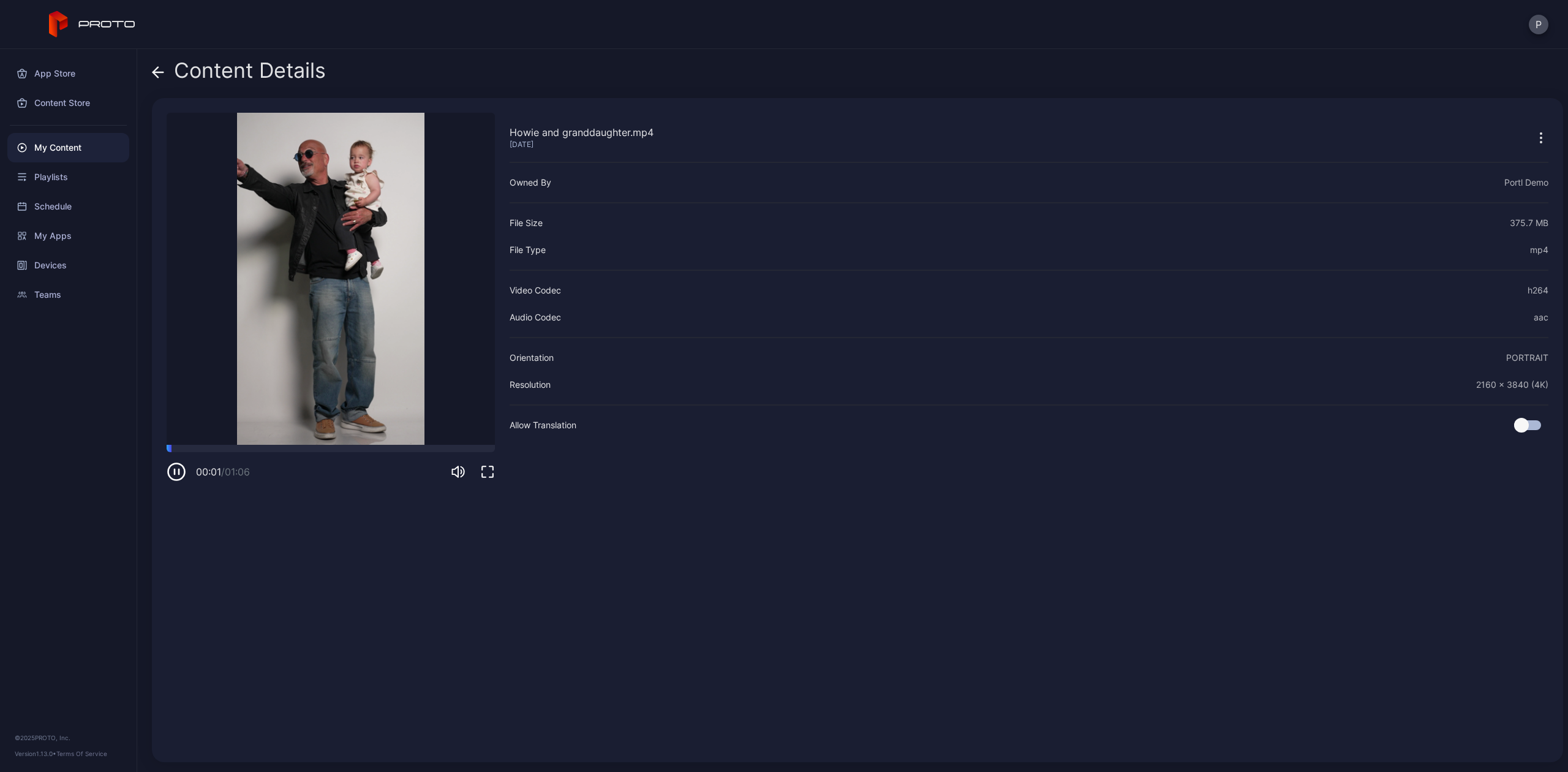
click at [158, 66] on icon at bounding box center [158, 72] width 12 height 12
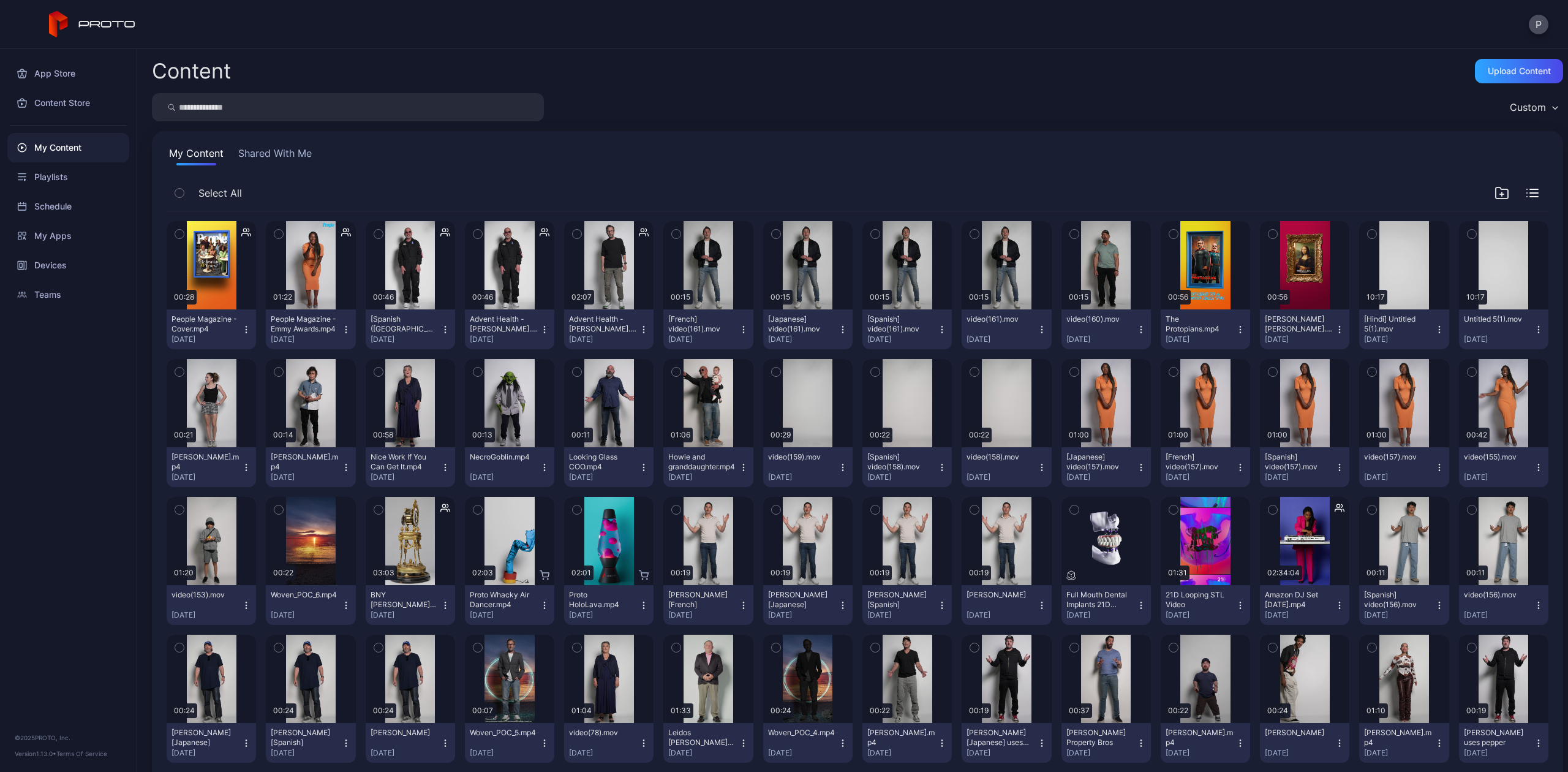
click at [189, 152] on button "My Content" at bounding box center [196, 155] width 59 height 19
click at [221, 101] on input "search" at bounding box center [348, 107] width 392 height 28
type input "****"
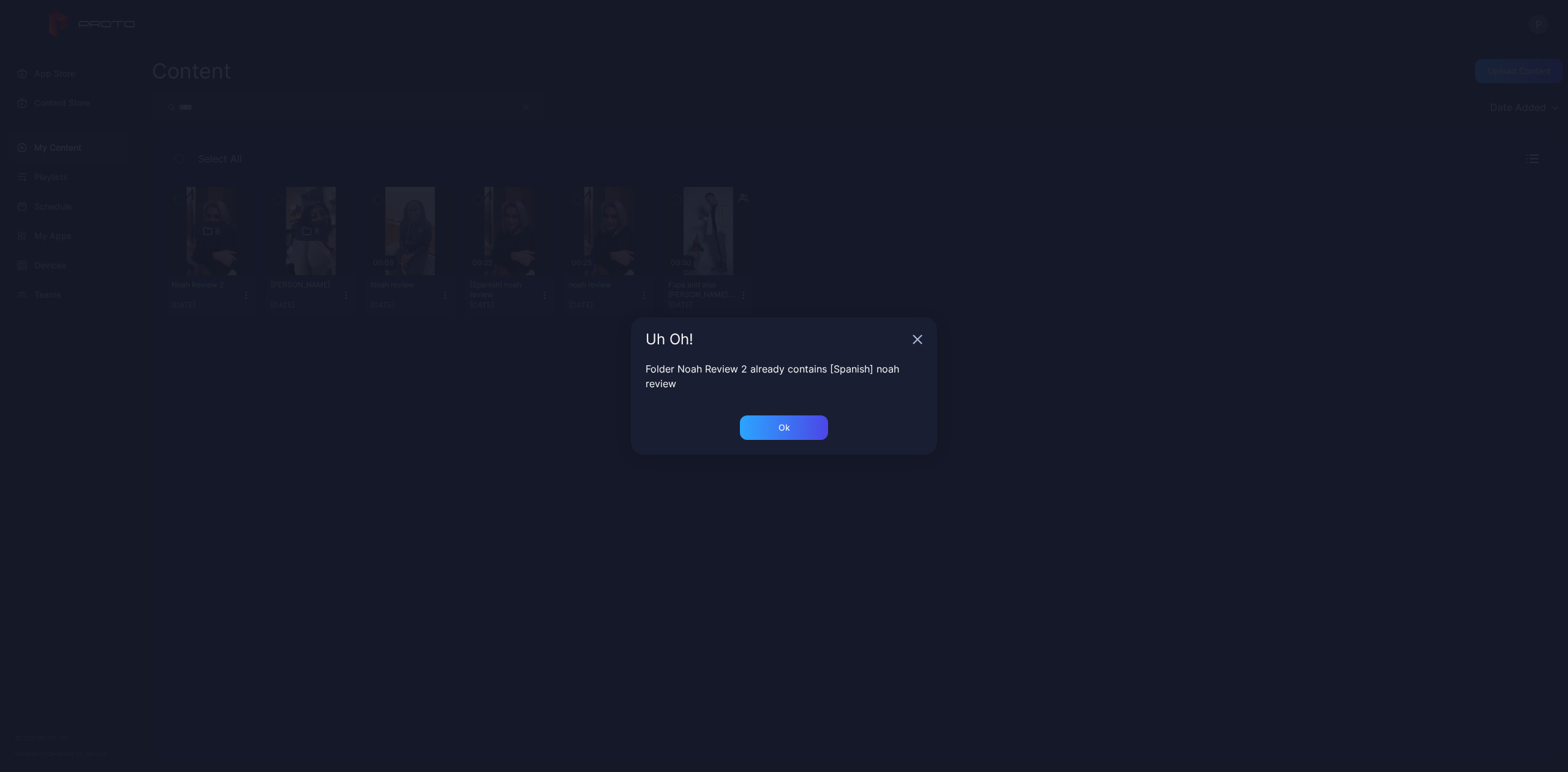
click at [918, 339] on icon "button" at bounding box center [918, 339] width 8 height 8
click at [893, 347] on div "Uh Oh!" at bounding box center [784, 339] width 306 height 44
click at [913, 344] on icon "button" at bounding box center [918, 339] width 10 height 10
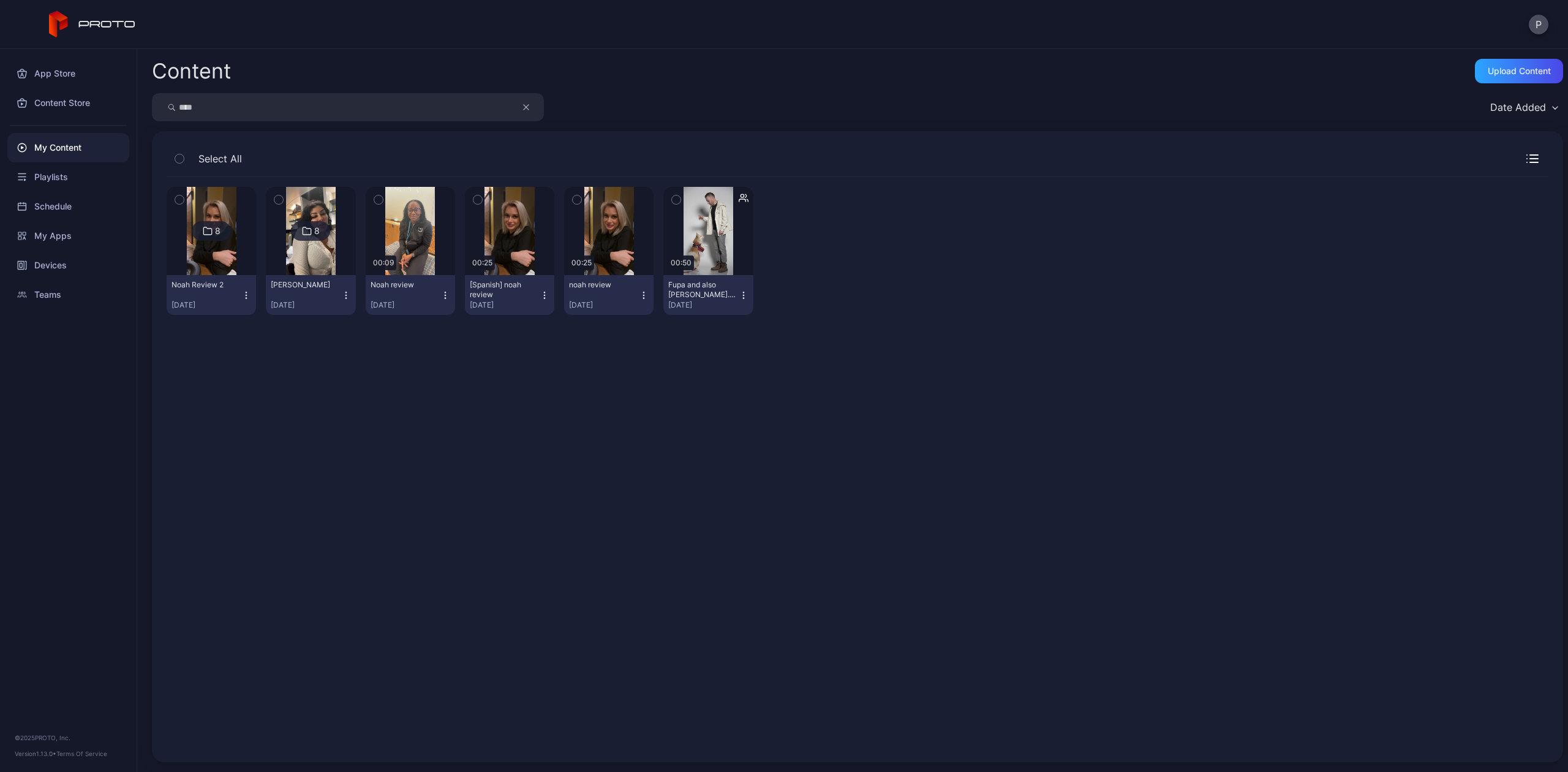
click at [522, 101] on button "button" at bounding box center [532, 107] width 23 height 28
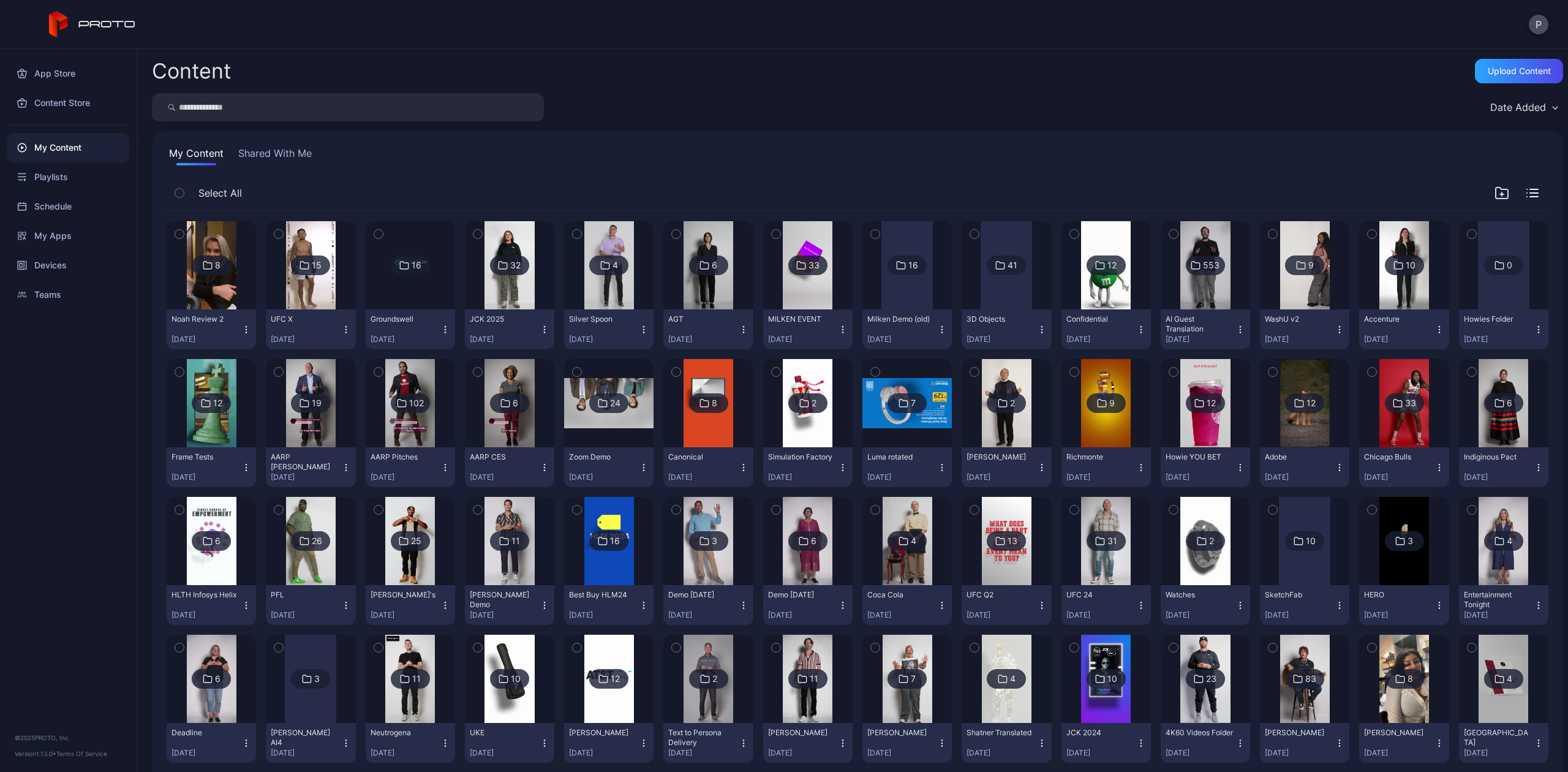
click at [202, 272] on div "8" at bounding box center [211, 265] width 39 height 19
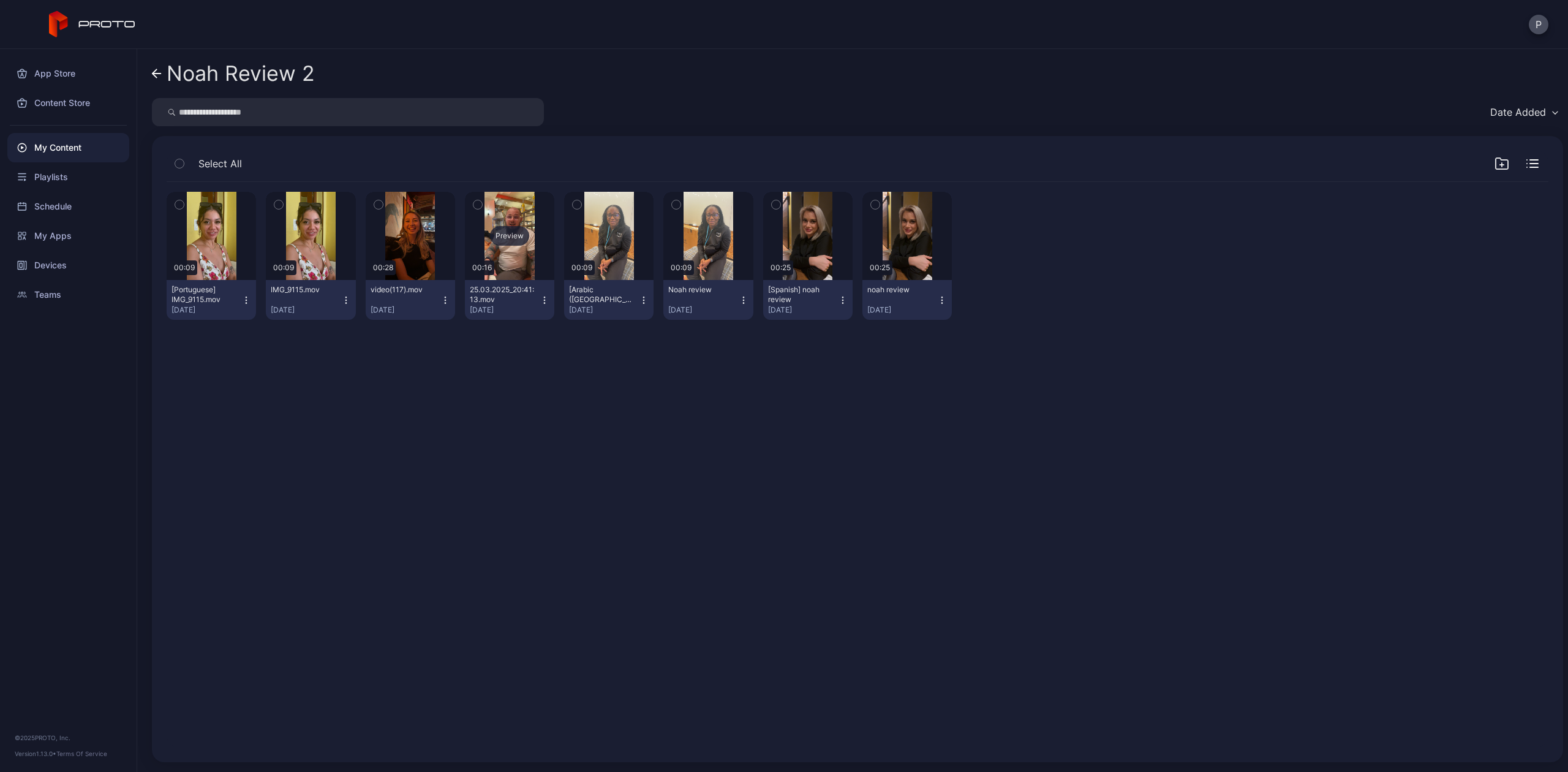
click at [493, 231] on div "Preview" at bounding box center [509, 235] width 39 height 19
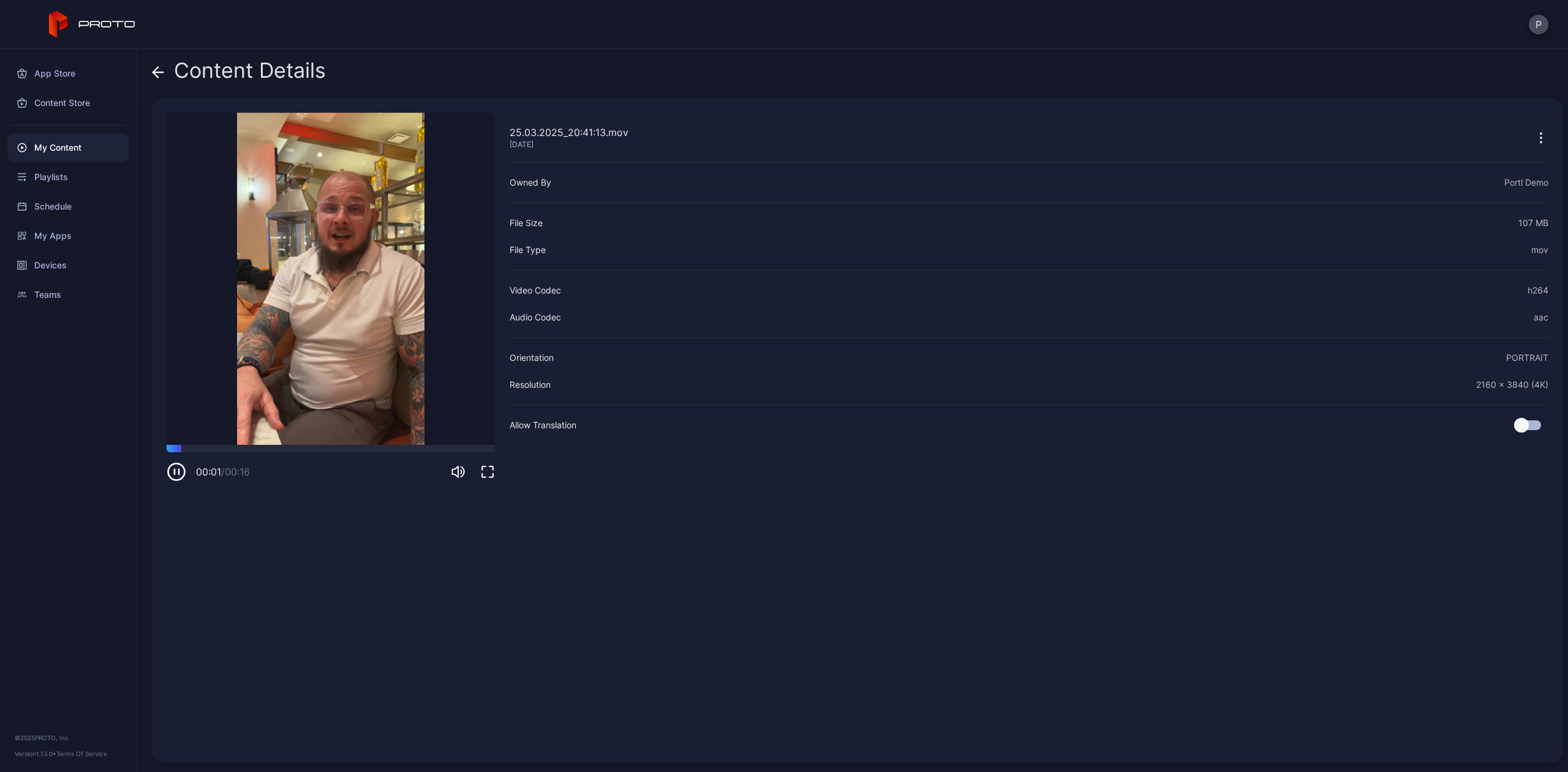
click at [158, 69] on icon at bounding box center [158, 72] width 12 height 12
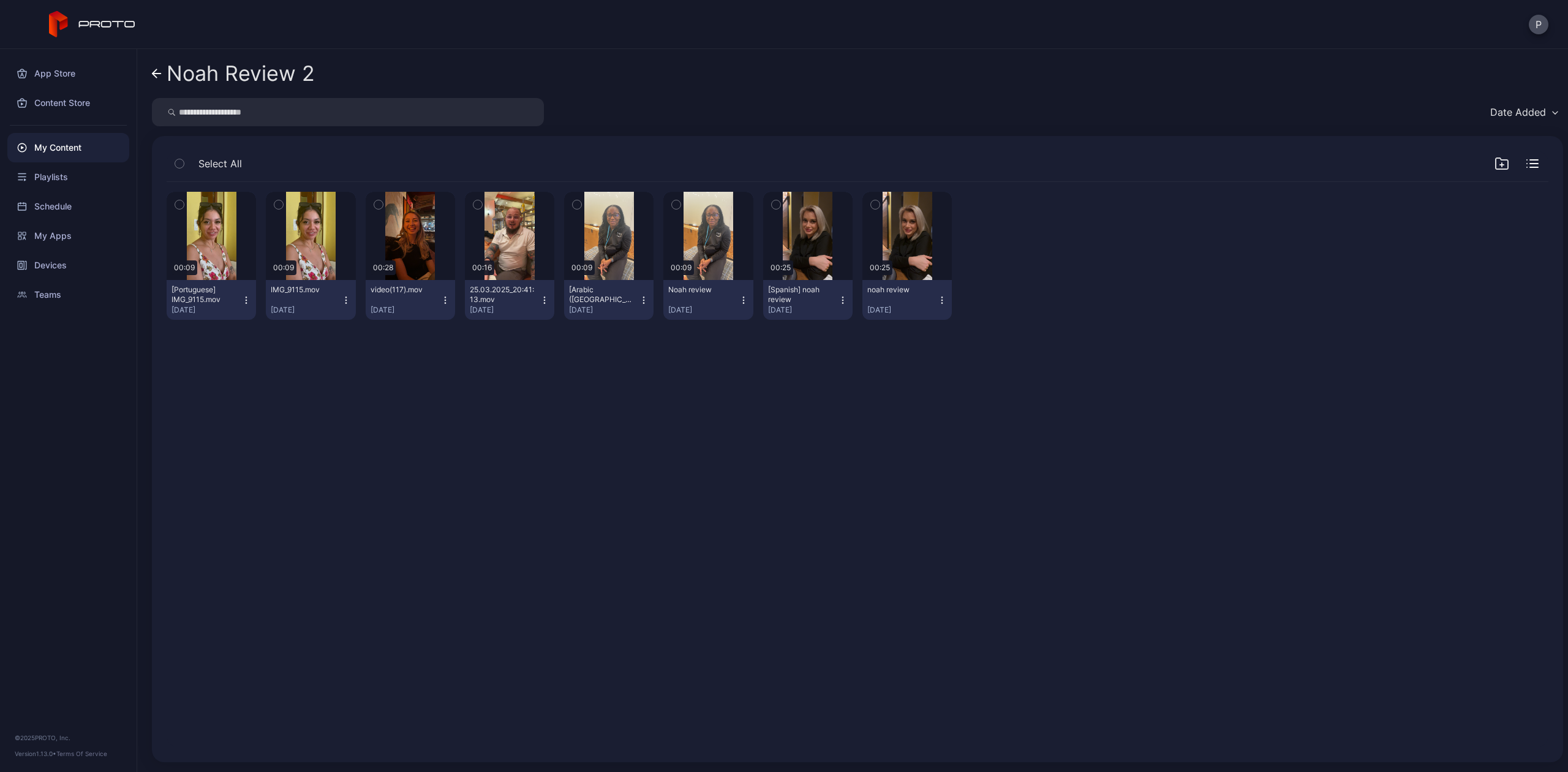
click at [158, 69] on icon at bounding box center [157, 74] width 10 height 11
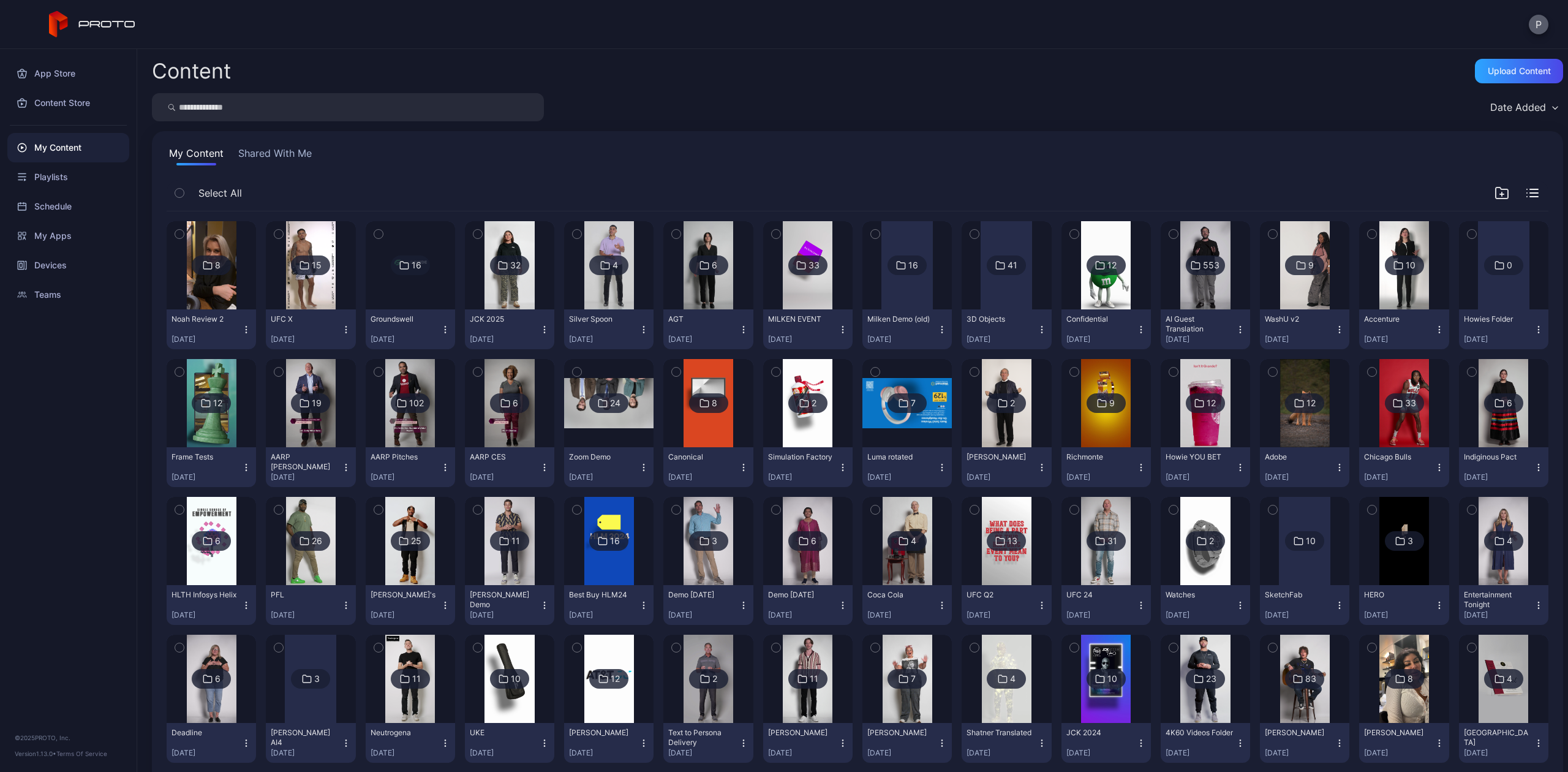
click at [1532, 20] on button "P" at bounding box center [1539, 24] width 19 height 19
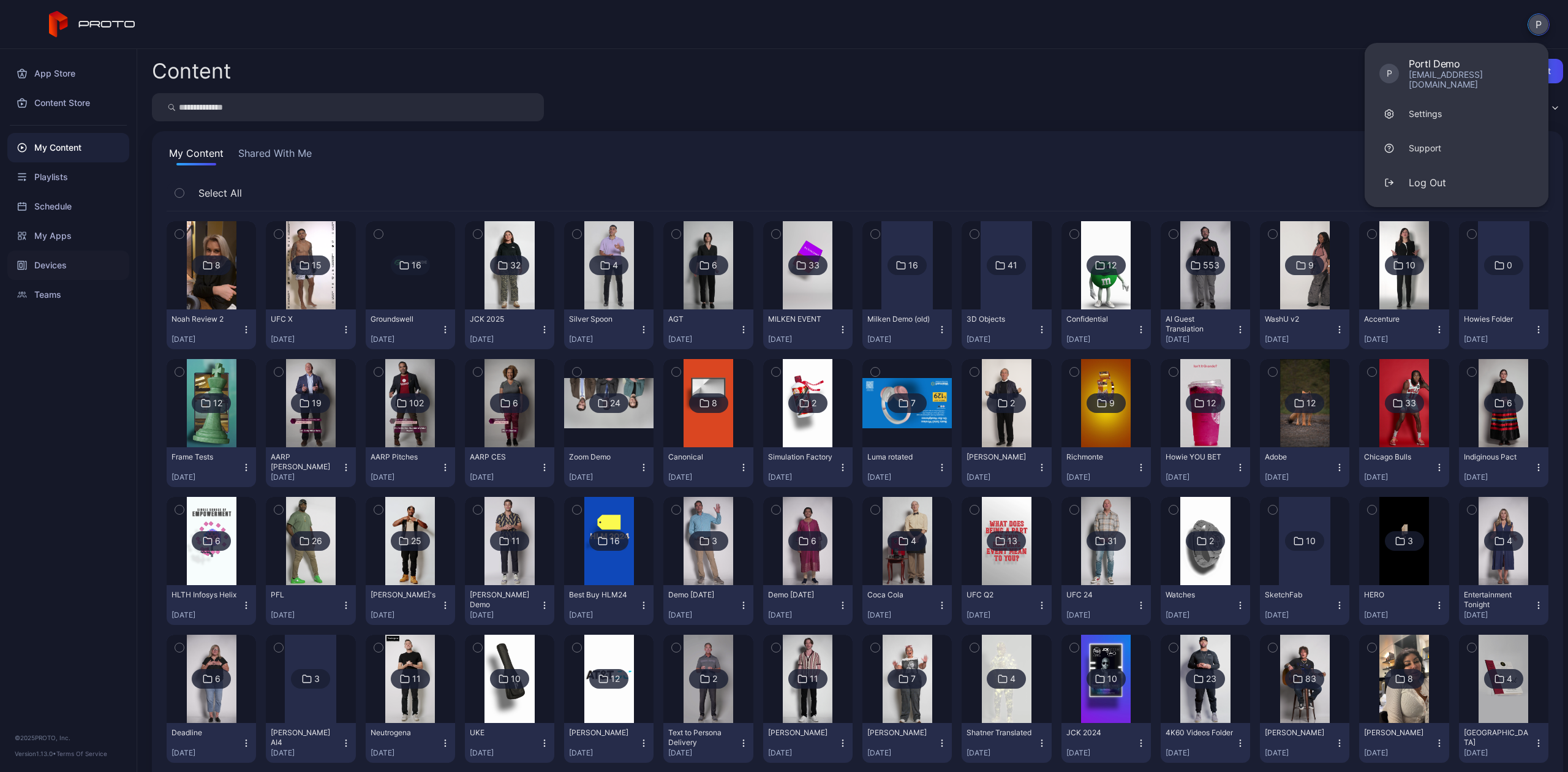
click at [96, 255] on div "Devices" at bounding box center [68, 265] width 122 height 29
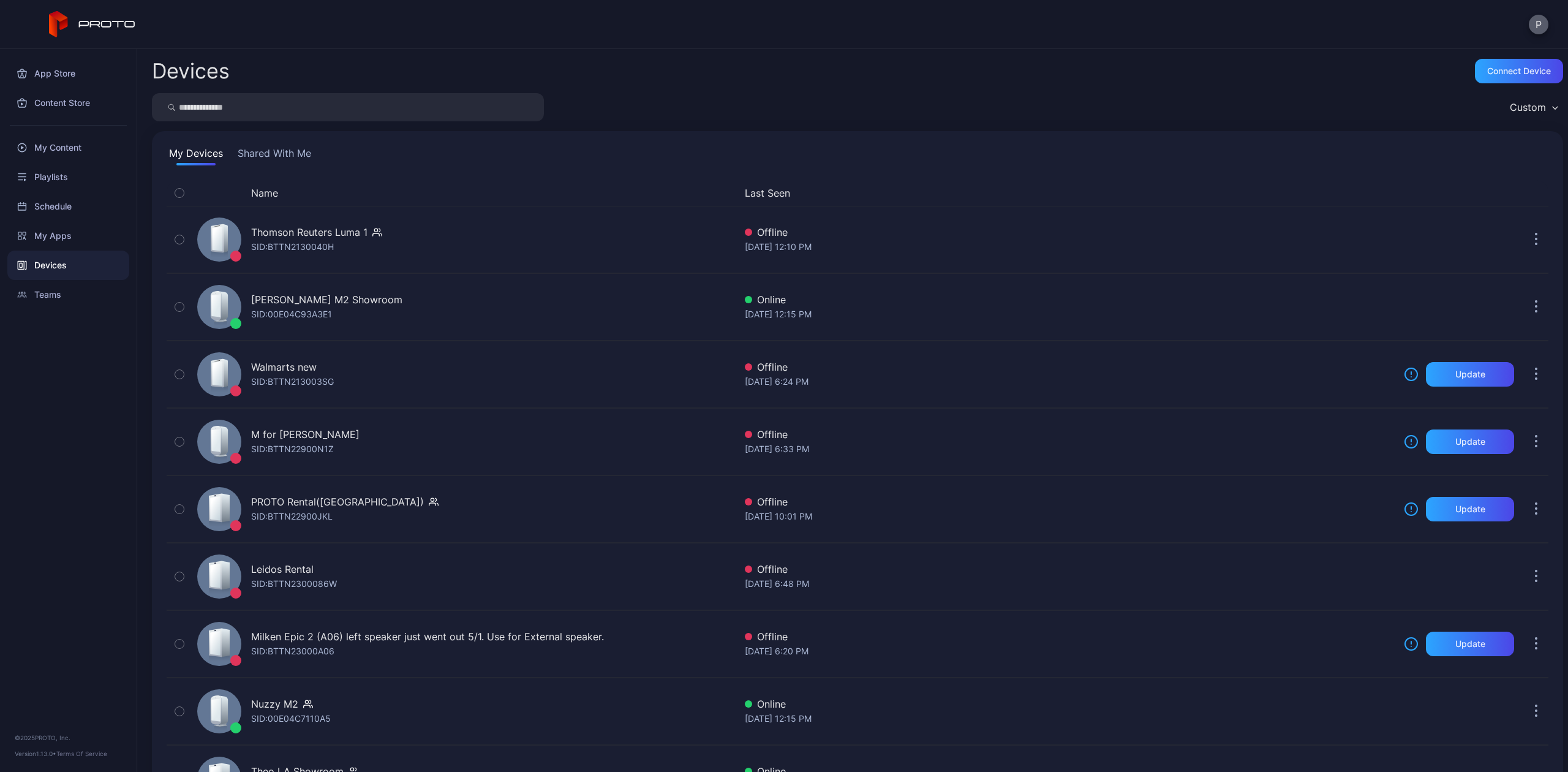
click at [1541, 24] on button "P" at bounding box center [1539, 24] width 19 height 19
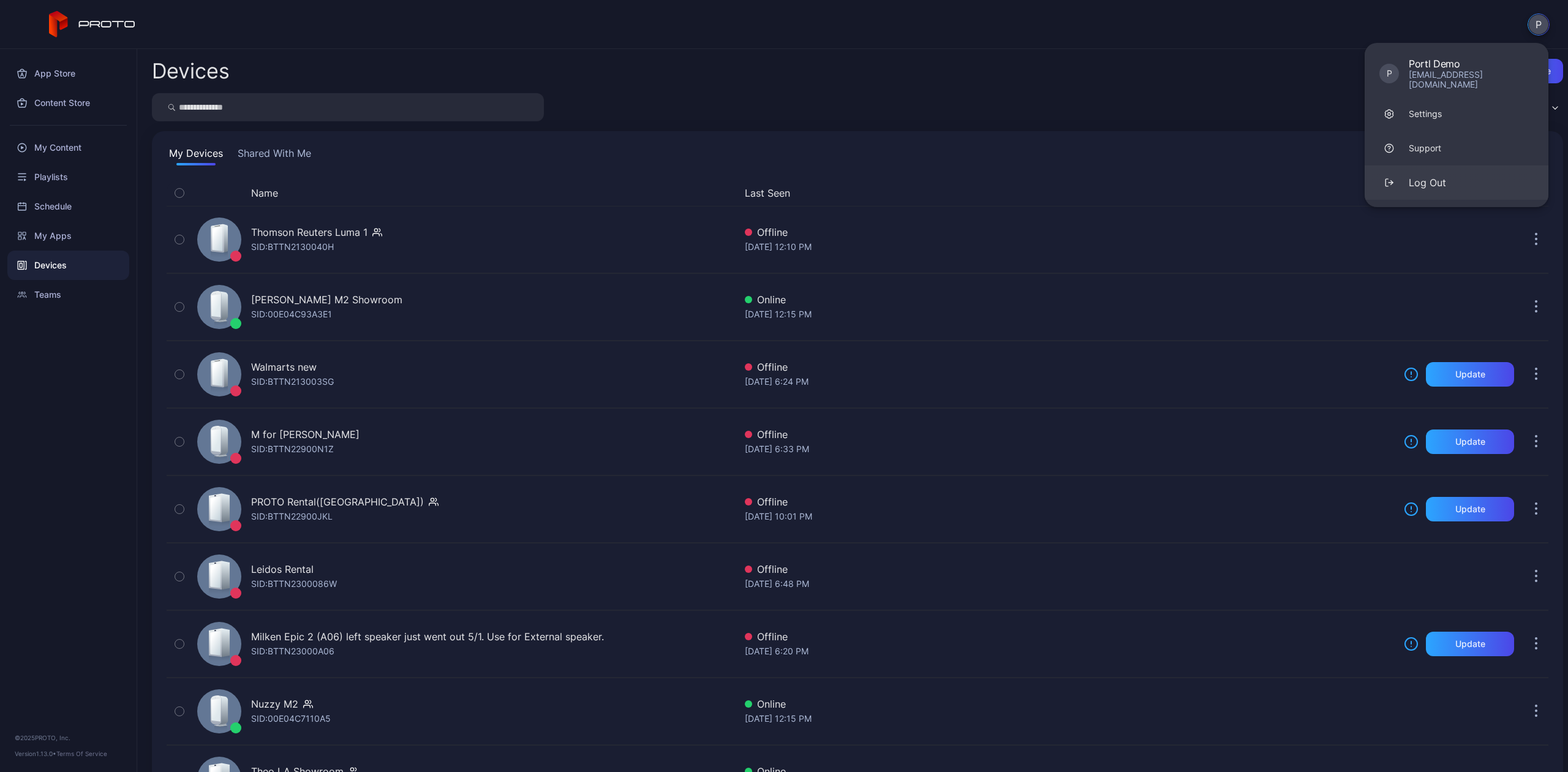
click at [1414, 175] on div "Log Out" at bounding box center [1427, 182] width 37 height 15
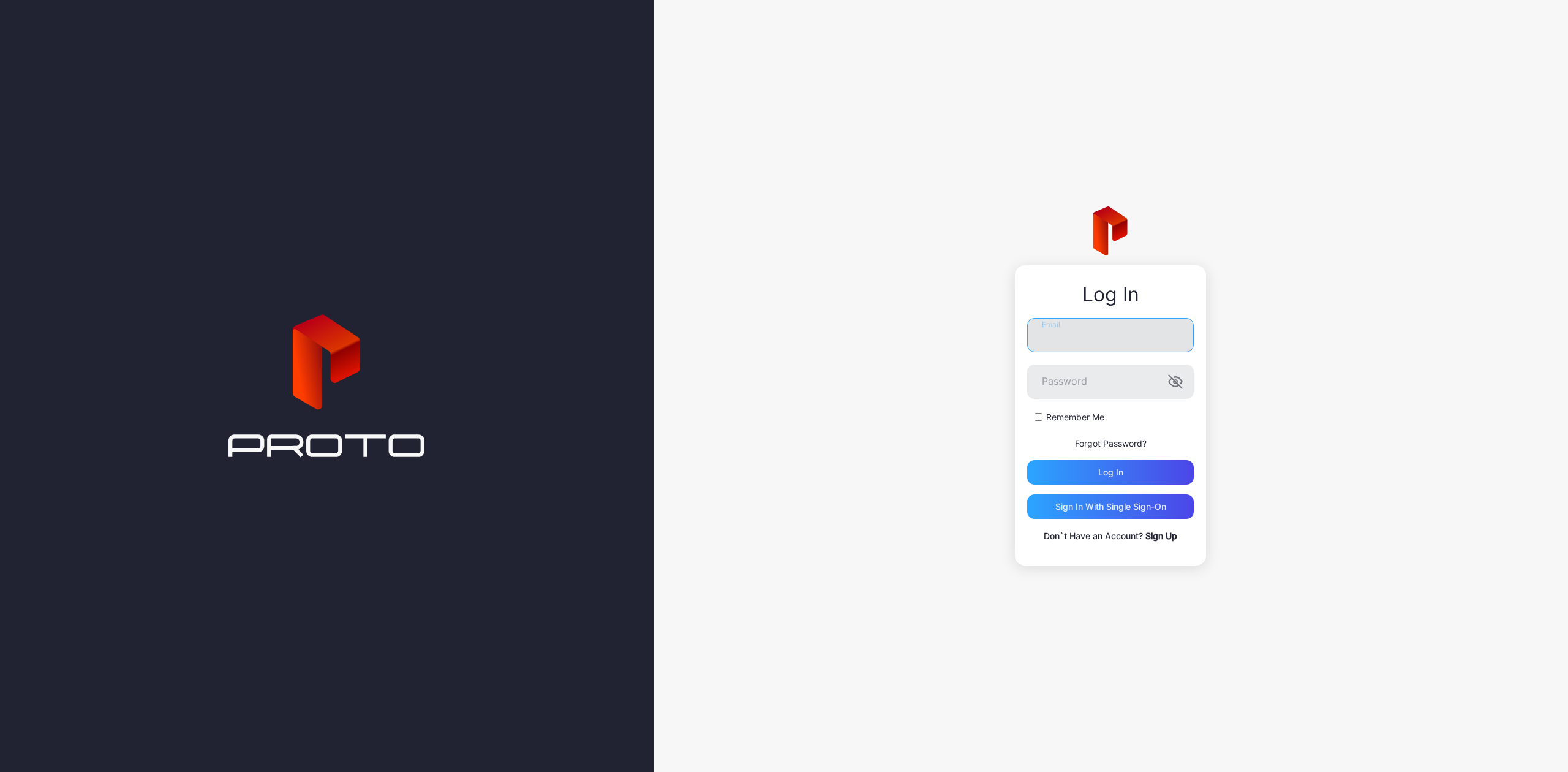
click at [1109, 327] on input "Email" at bounding box center [1111, 335] width 167 height 34
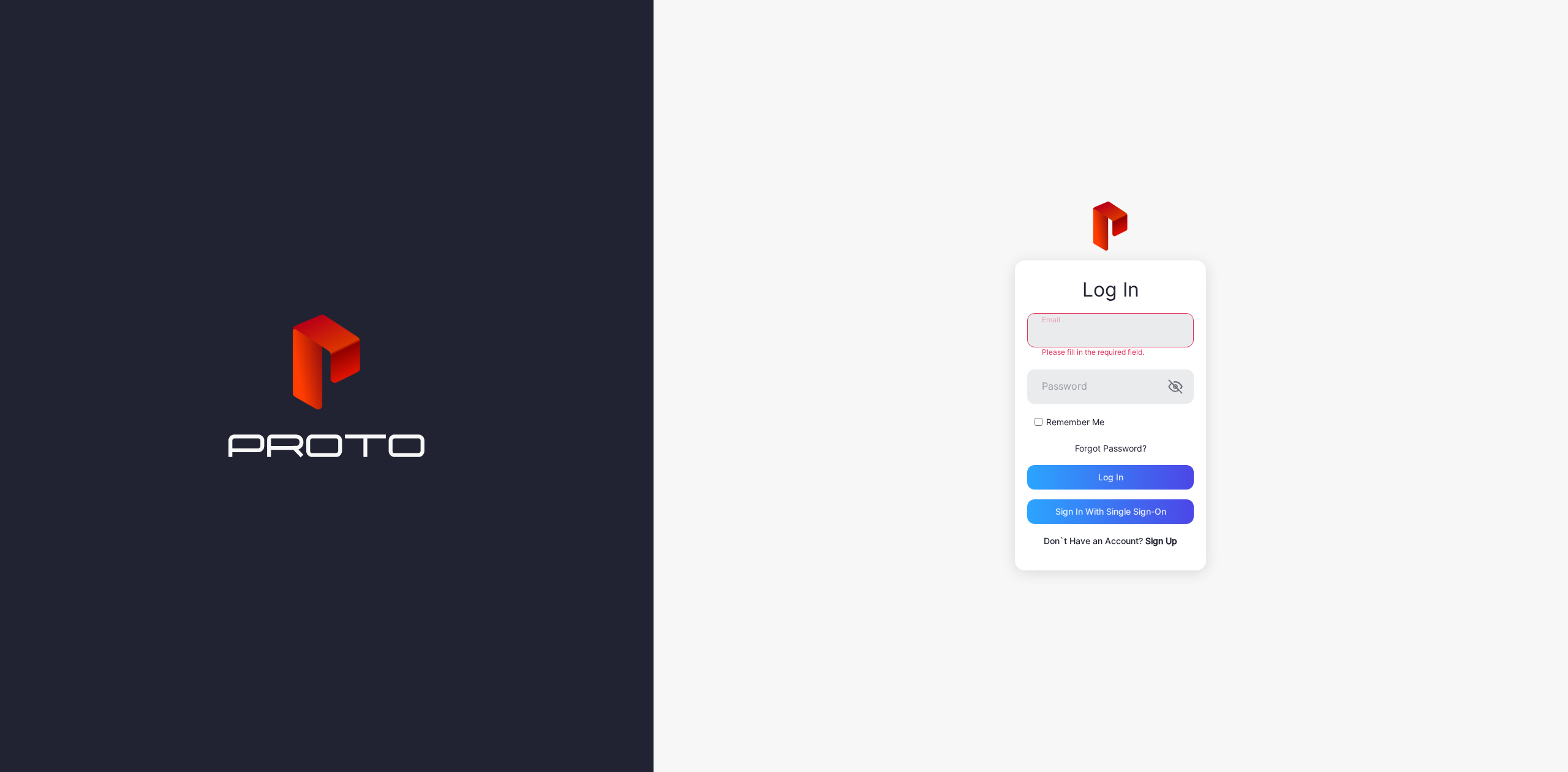
type input "**********"
click at [1050, 483] on div "Log in" at bounding box center [1111, 477] width 167 height 24
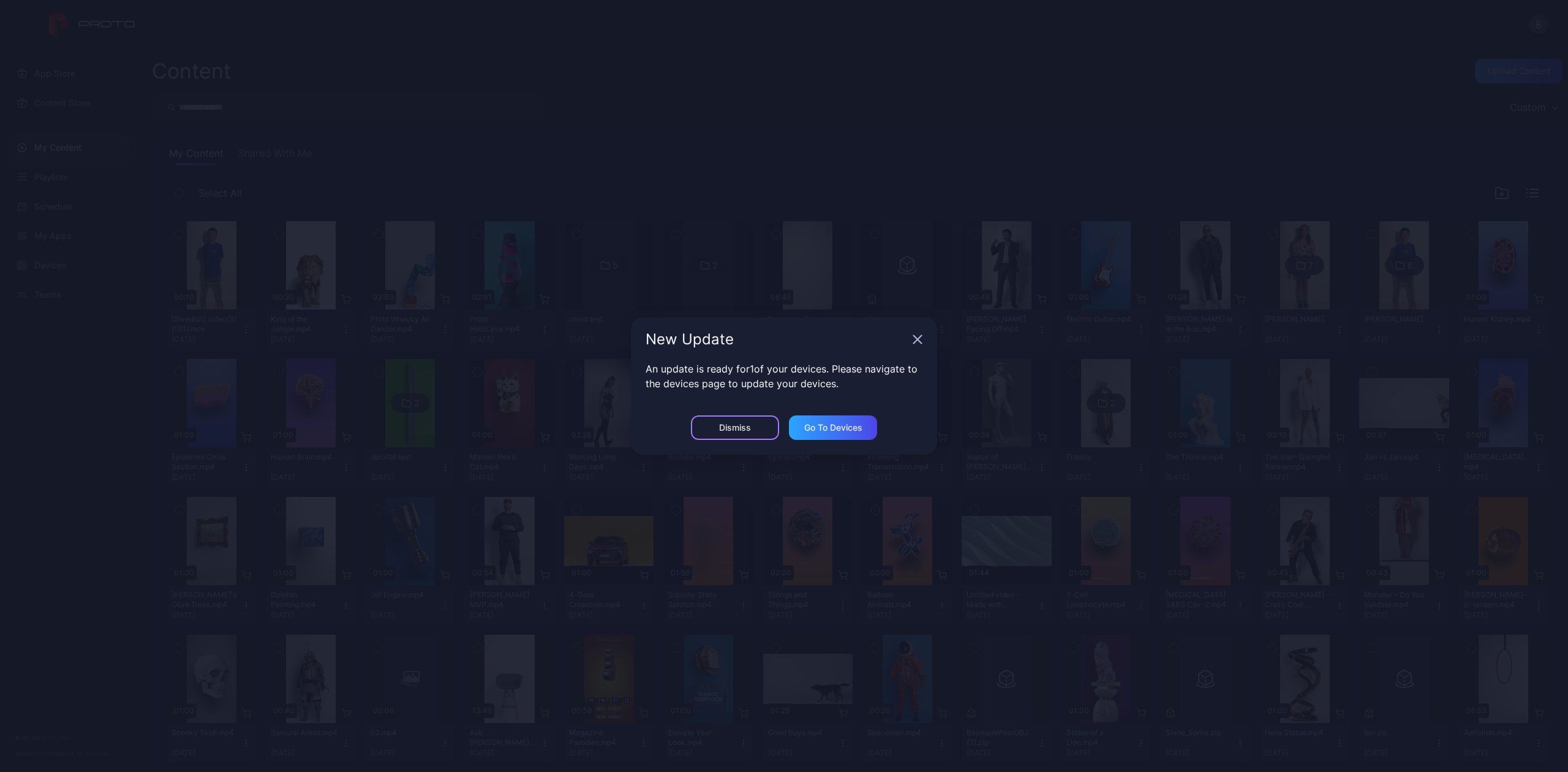
click at [695, 422] on div "Dismiss" at bounding box center [735, 427] width 88 height 24
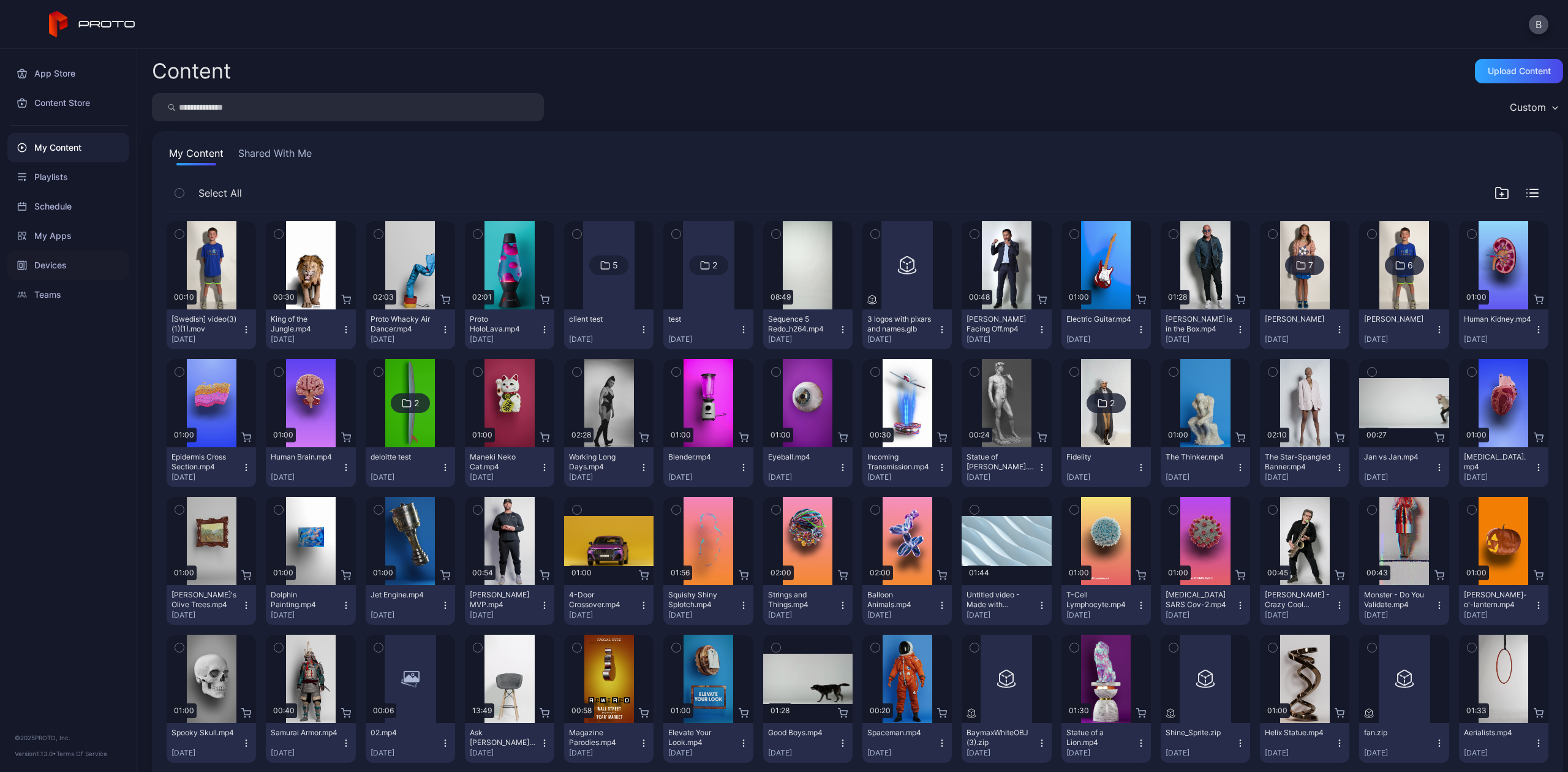
click at [64, 258] on div "Devices" at bounding box center [68, 265] width 122 height 29
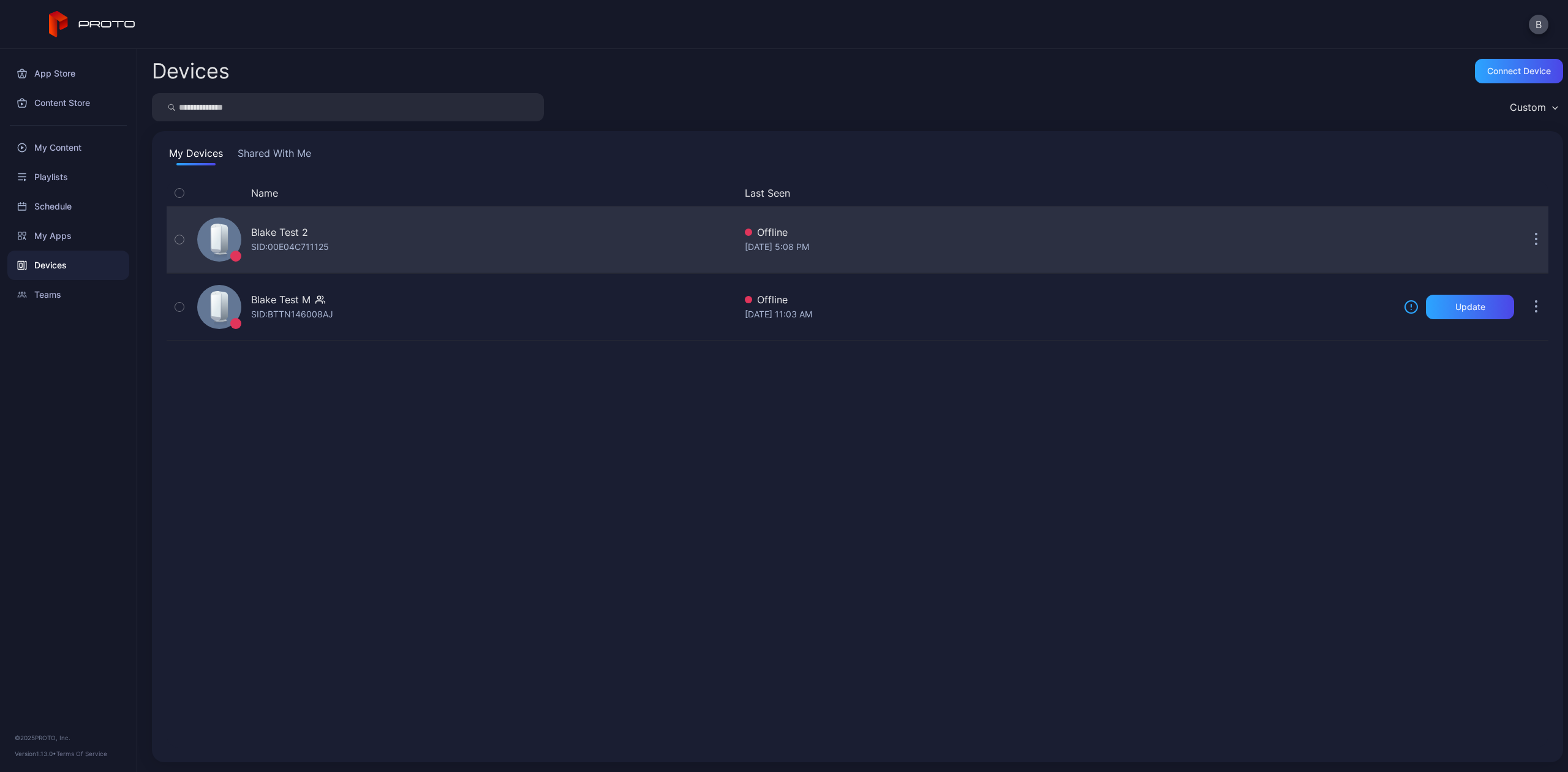
click at [1524, 238] on button "button" at bounding box center [1536, 239] width 24 height 24
click at [1401, 227] on div "[PERSON_NAME] Test 2 SID: 00E04C711125 Offline [DATE] 5:08 PM" at bounding box center [858, 239] width 1382 height 61
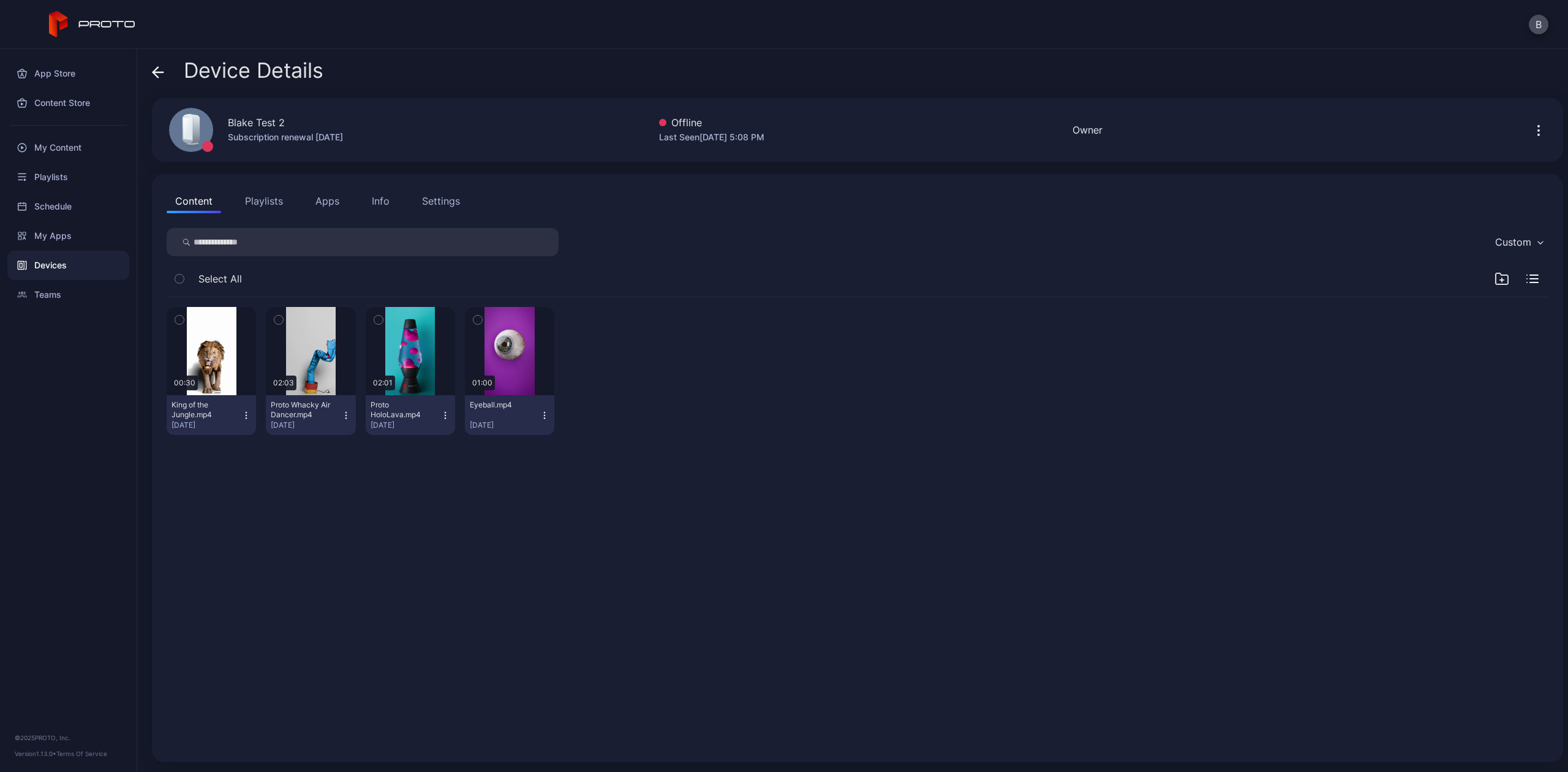
click at [60, 264] on div "Devices" at bounding box center [68, 265] width 122 height 29
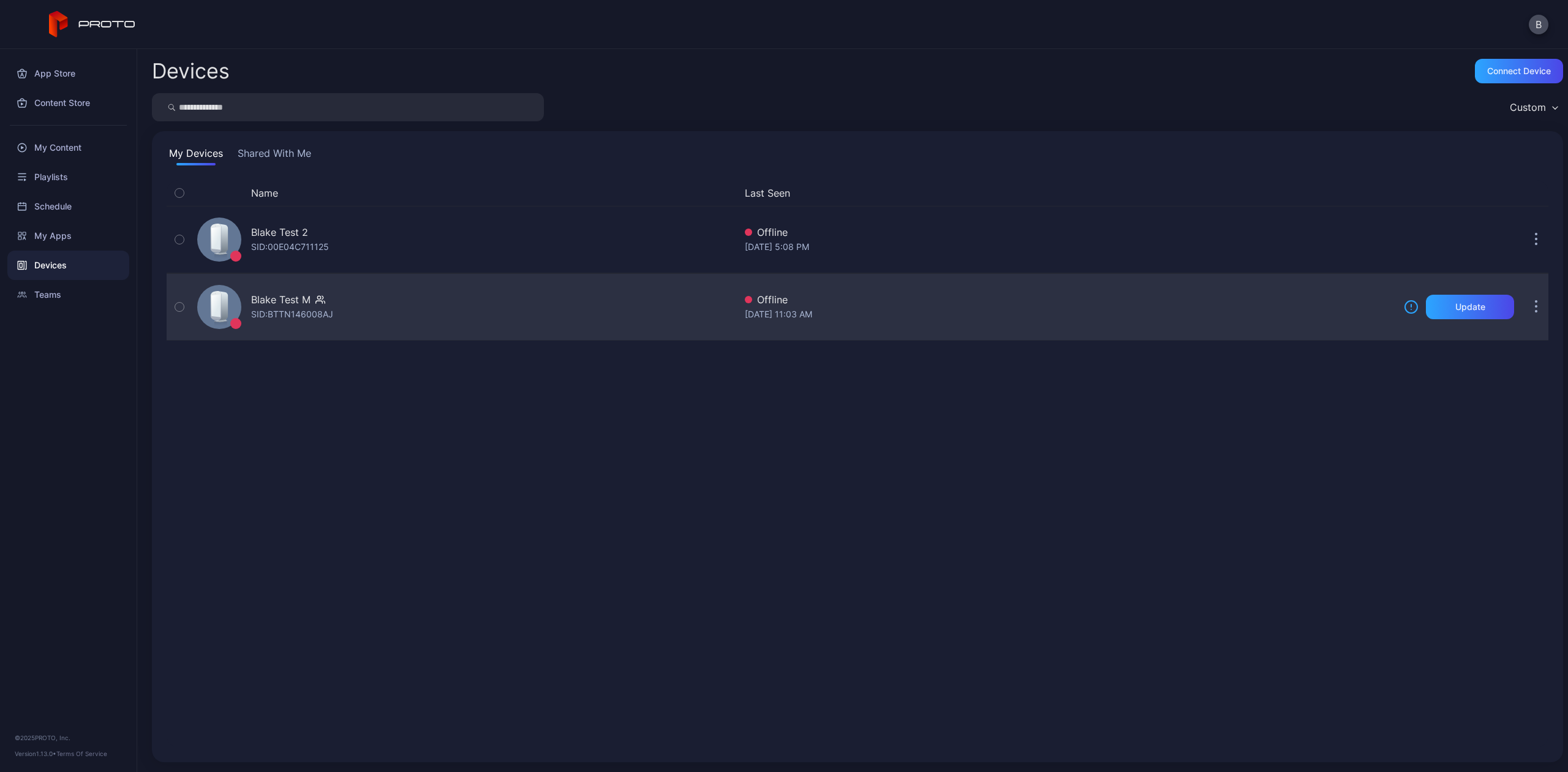
click at [1535, 312] on icon "button" at bounding box center [1536, 307] width 3 height 14
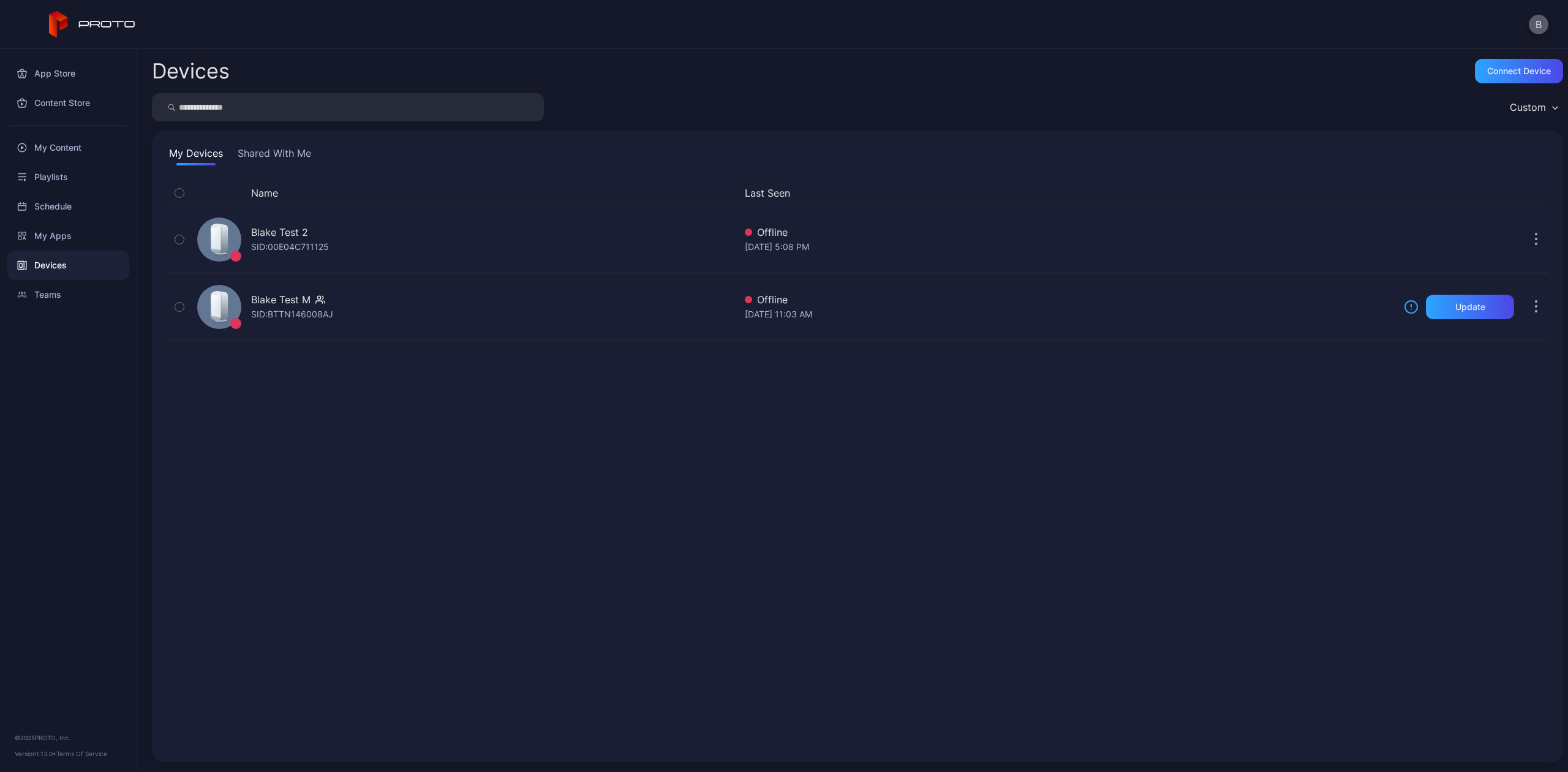
click at [1542, 21] on button "B" at bounding box center [1539, 24] width 19 height 19
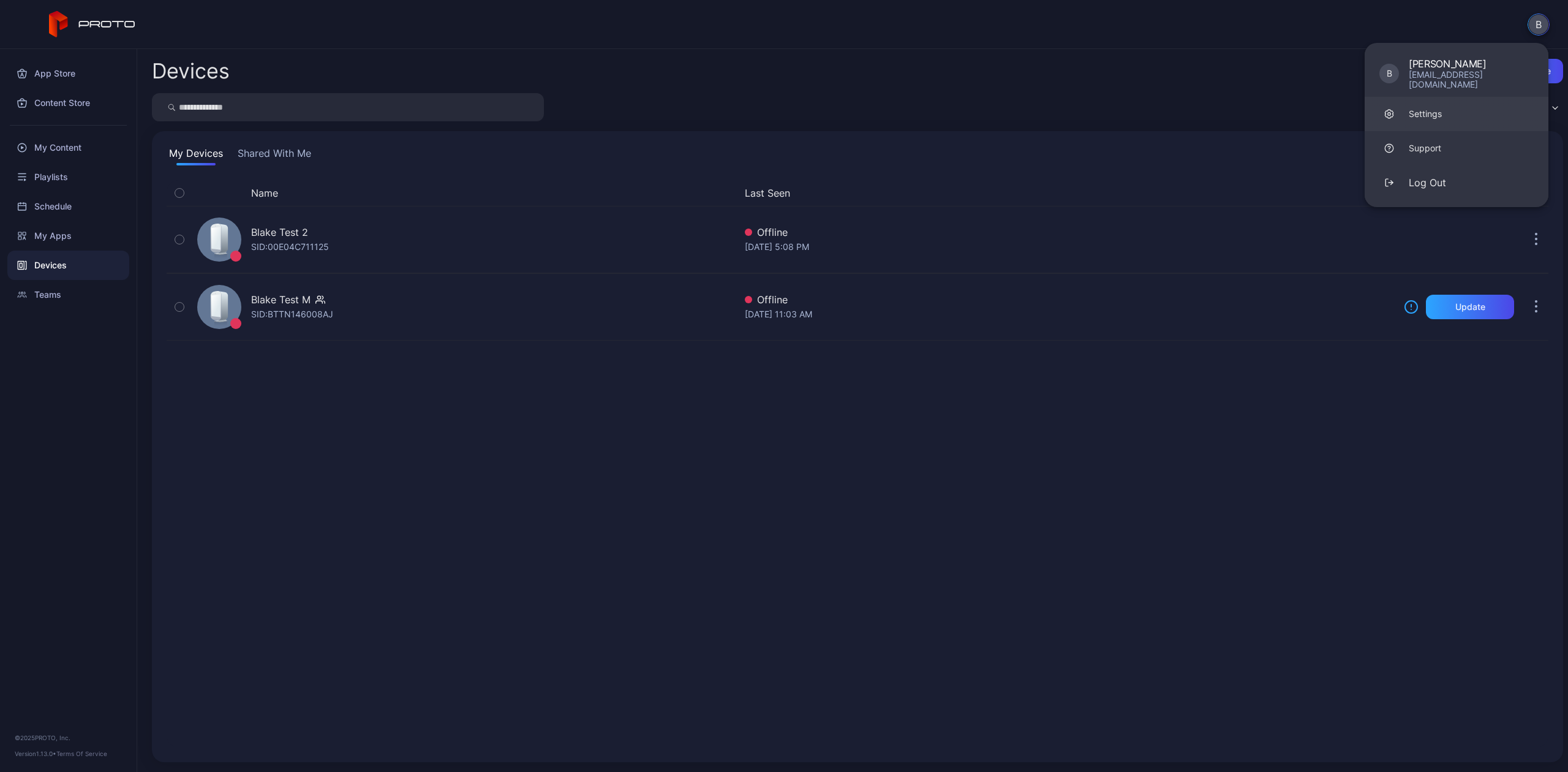
click at [1424, 108] on div "Settings" at bounding box center [1425, 114] width 33 height 12
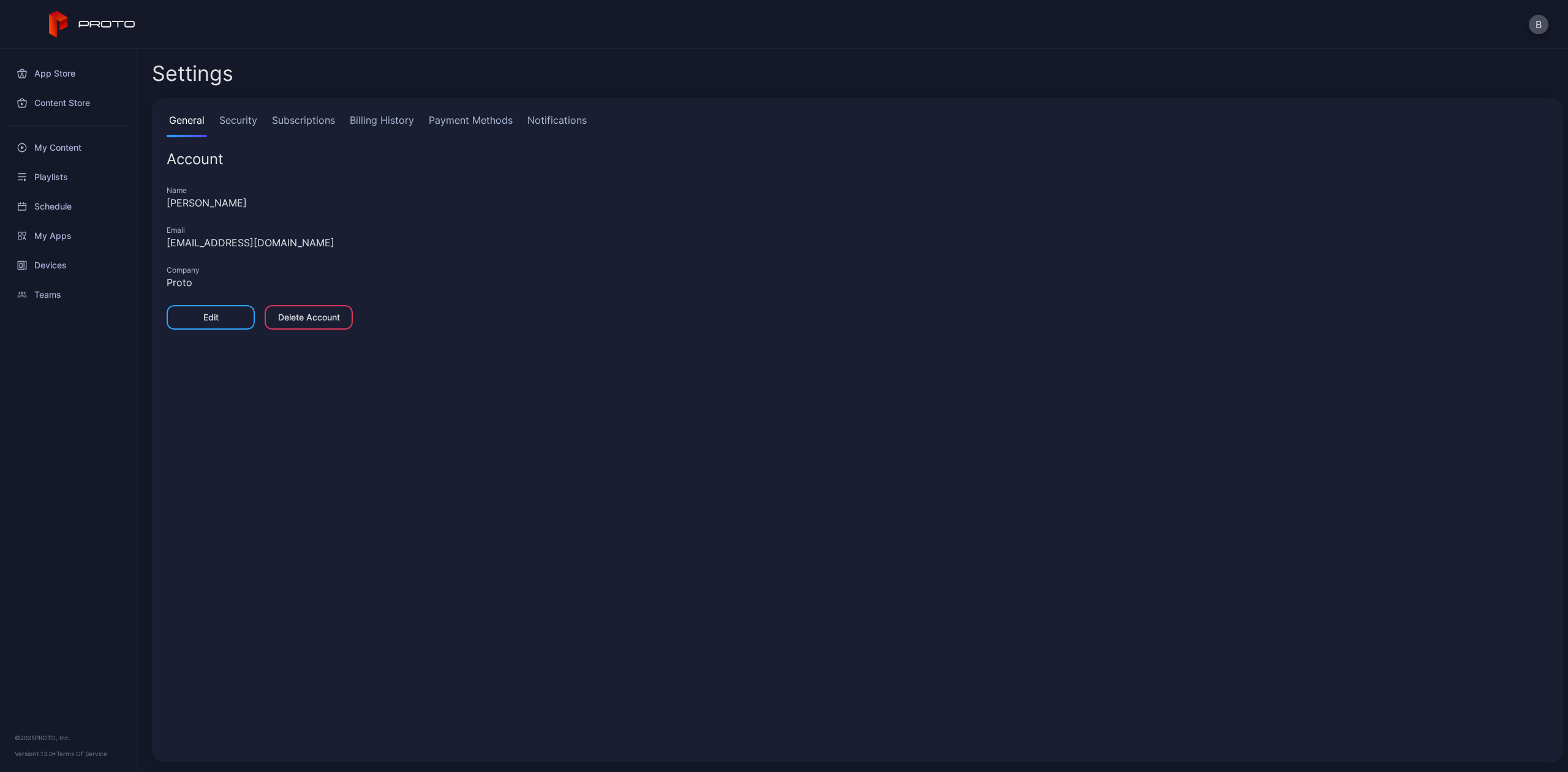
click at [285, 117] on link "Subscriptions" at bounding box center [303, 124] width 68 height 24
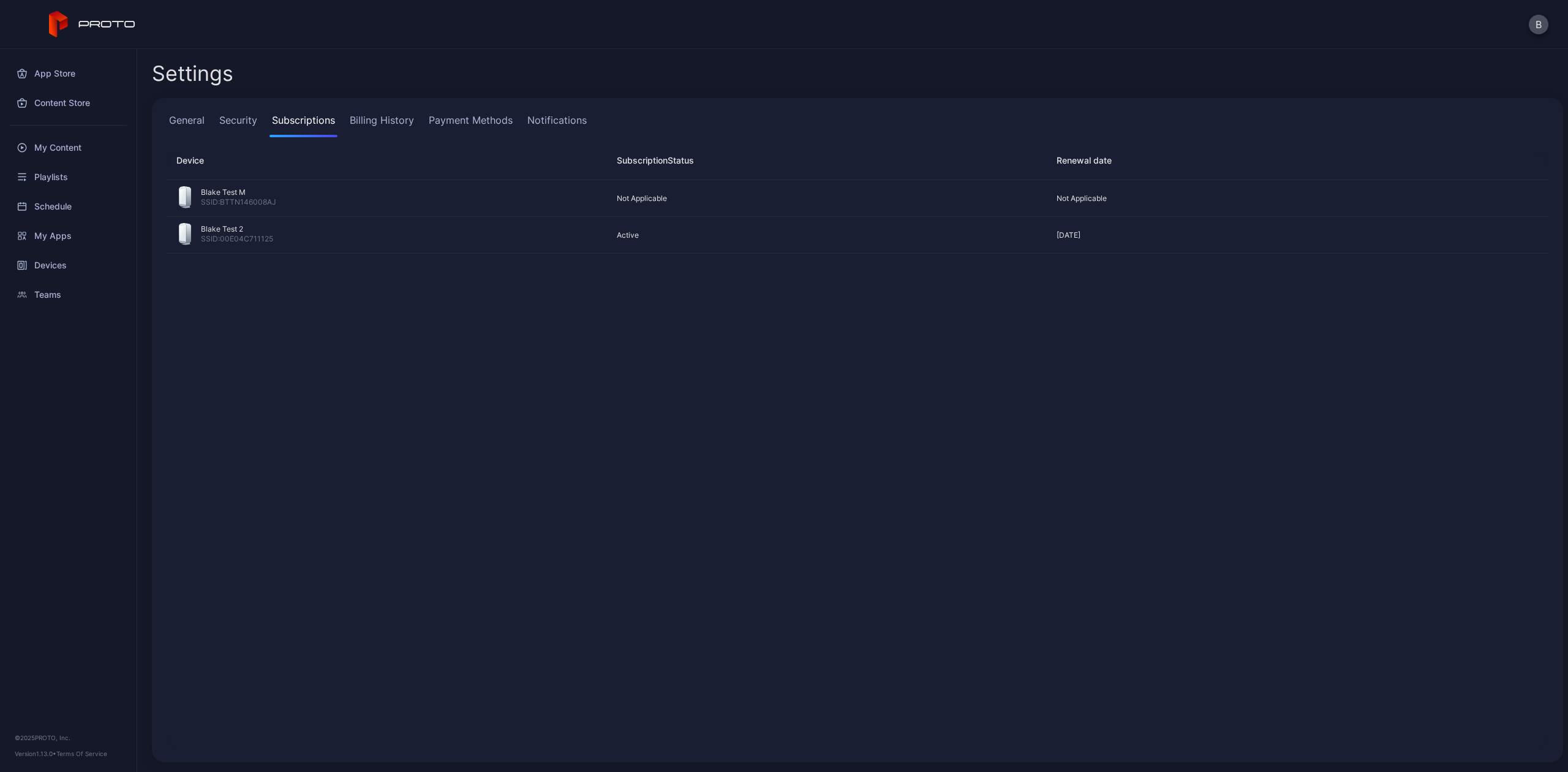
click at [182, 122] on link "General" at bounding box center [187, 124] width 41 height 24
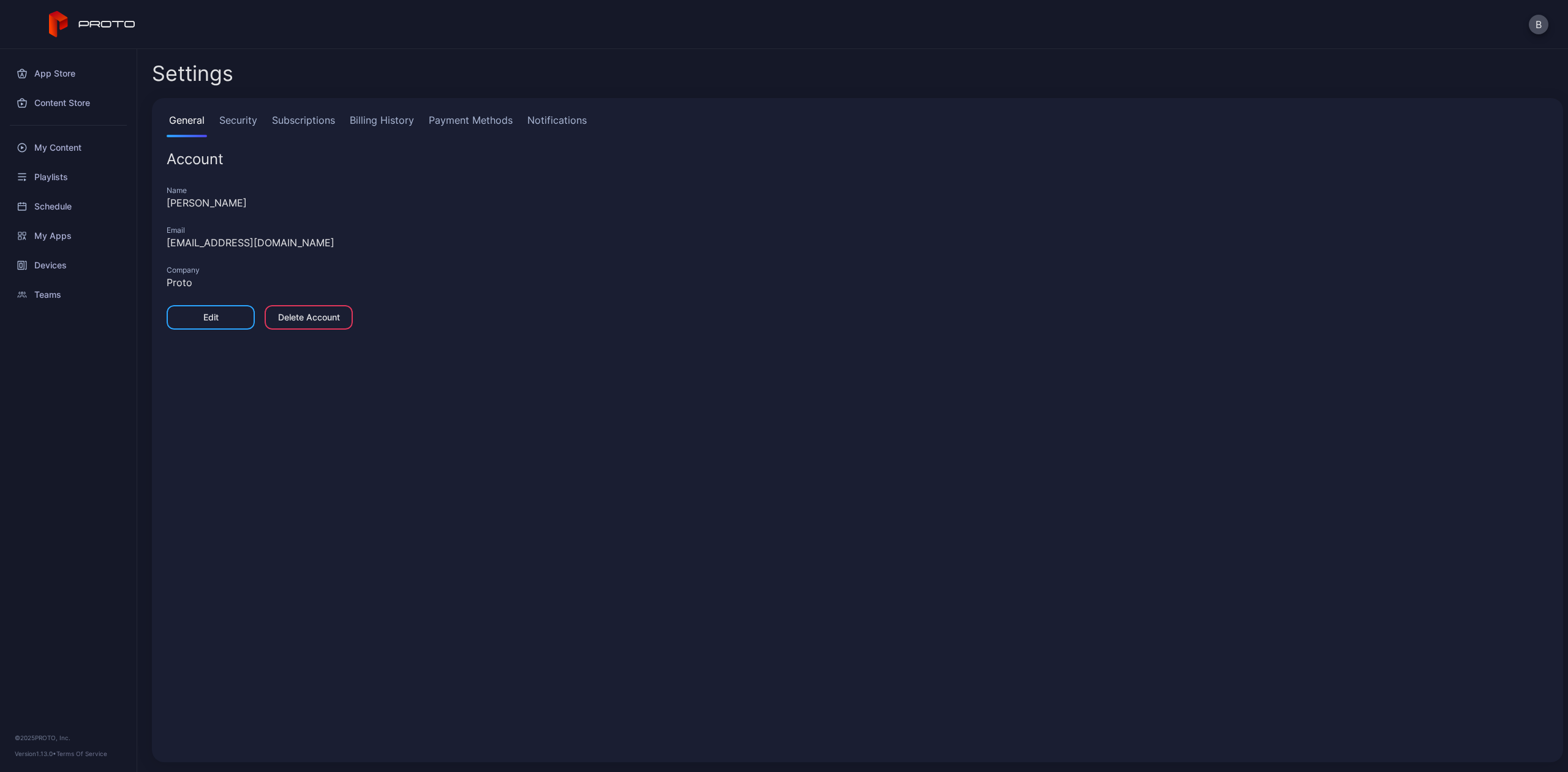
click at [304, 111] on div "General Security Subscriptions Billing History Payment Methods Notifications Ac…" at bounding box center [857, 430] width 1411 height 664
click at [305, 116] on link "Subscriptions" at bounding box center [303, 124] width 68 height 24
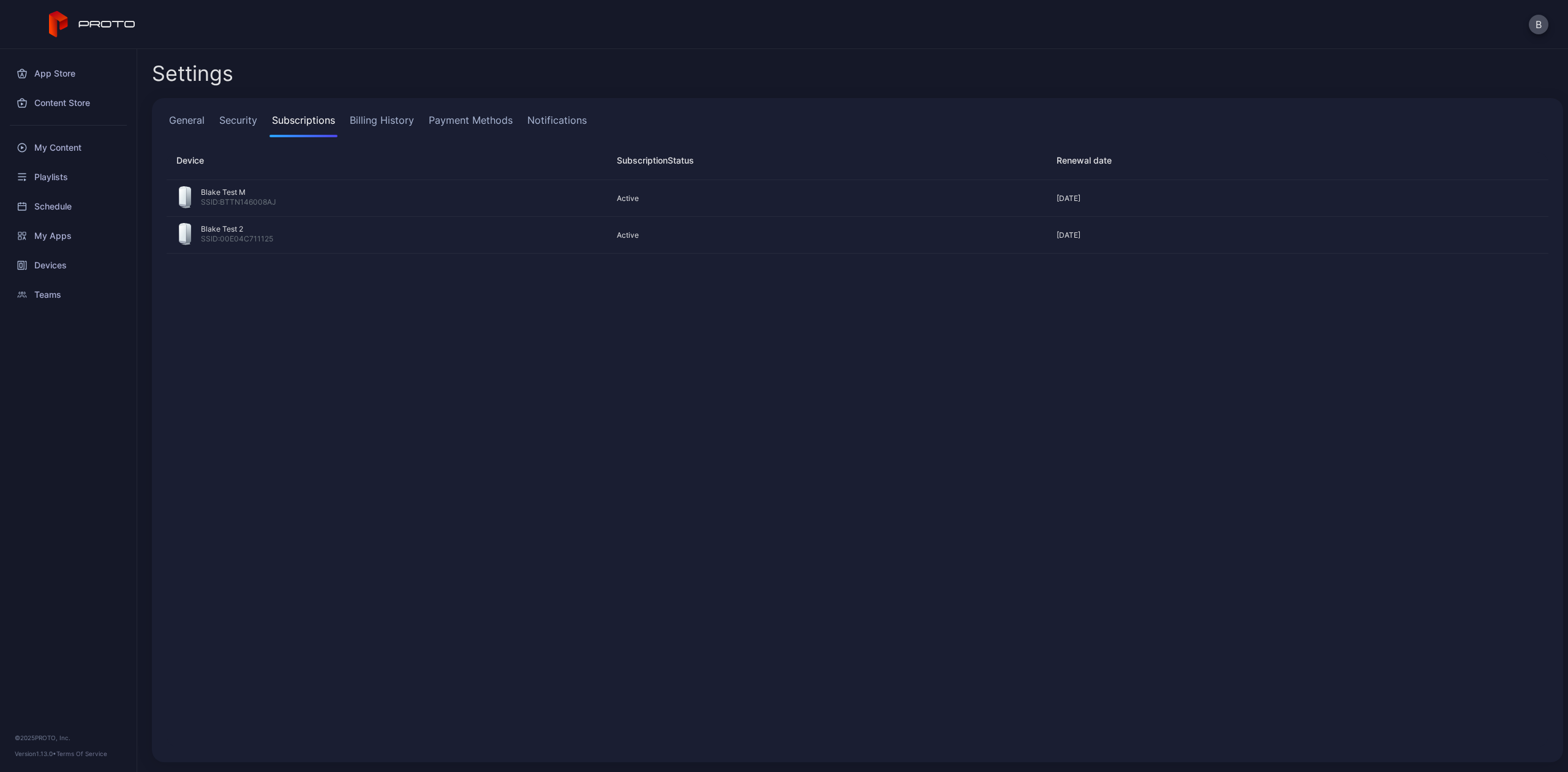
click at [189, 116] on link "General" at bounding box center [187, 124] width 41 height 24
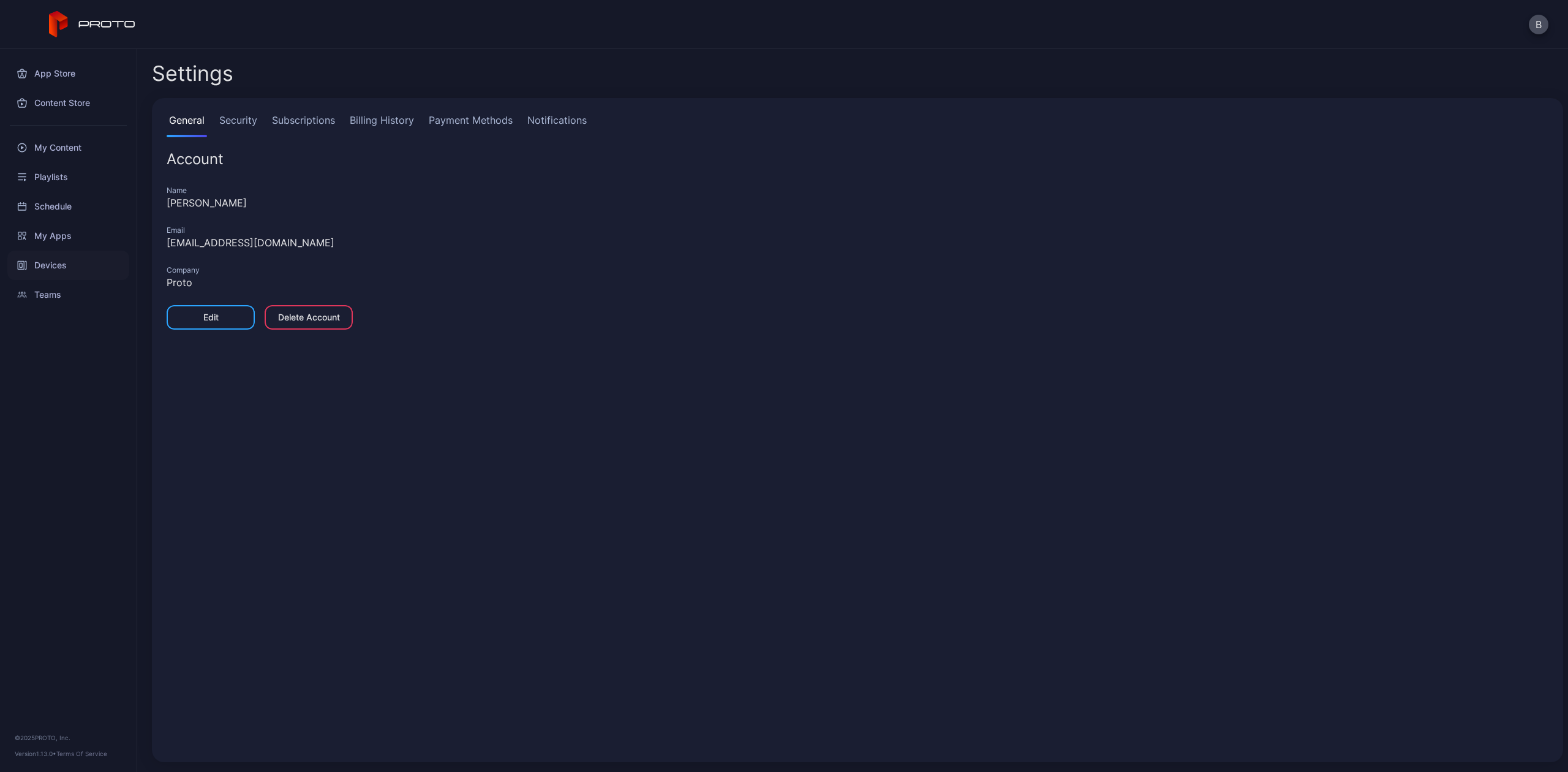
click at [96, 264] on div "Devices" at bounding box center [68, 265] width 122 height 29
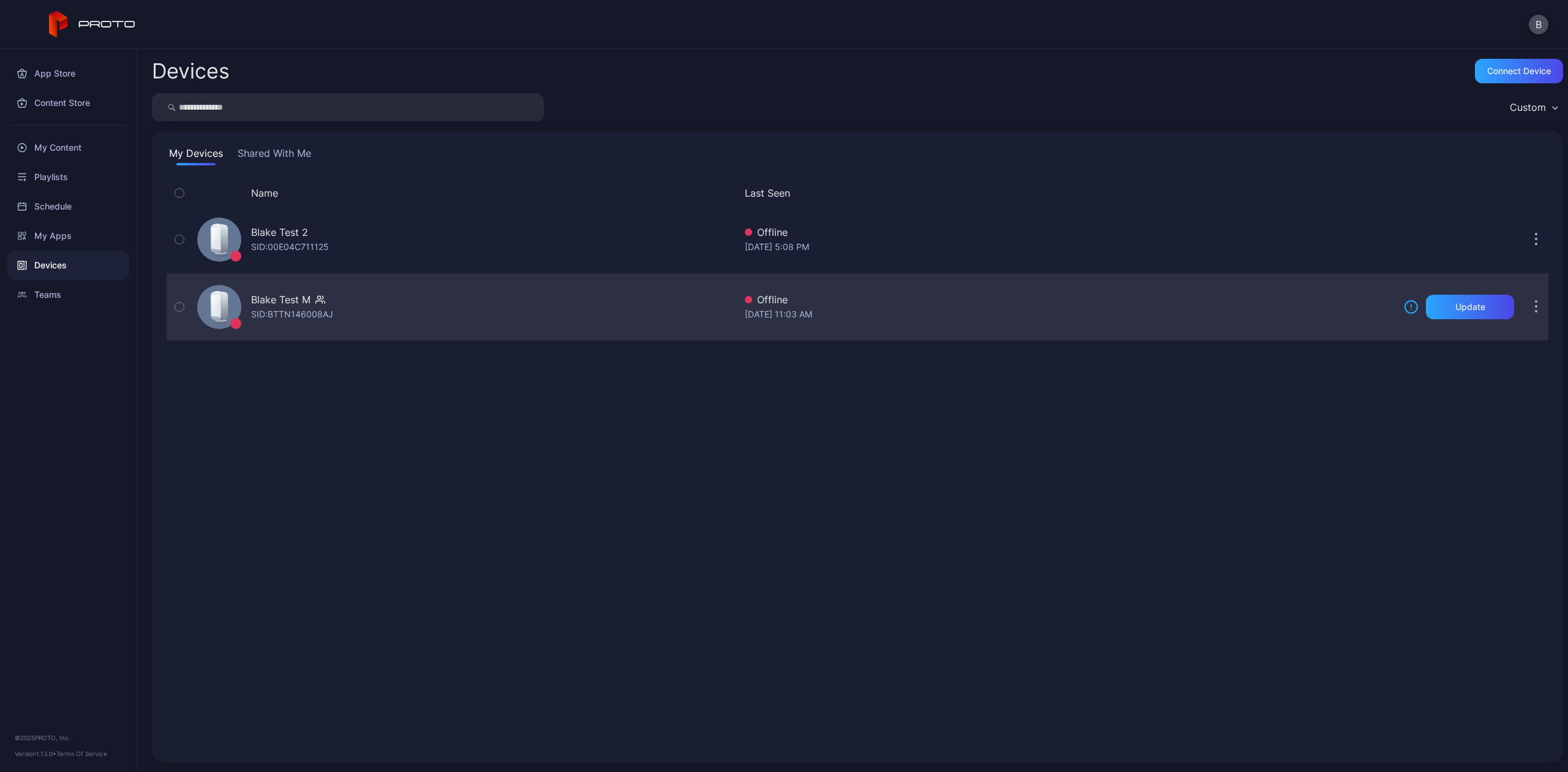
click at [1531, 310] on button "button" at bounding box center [1536, 307] width 24 height 24
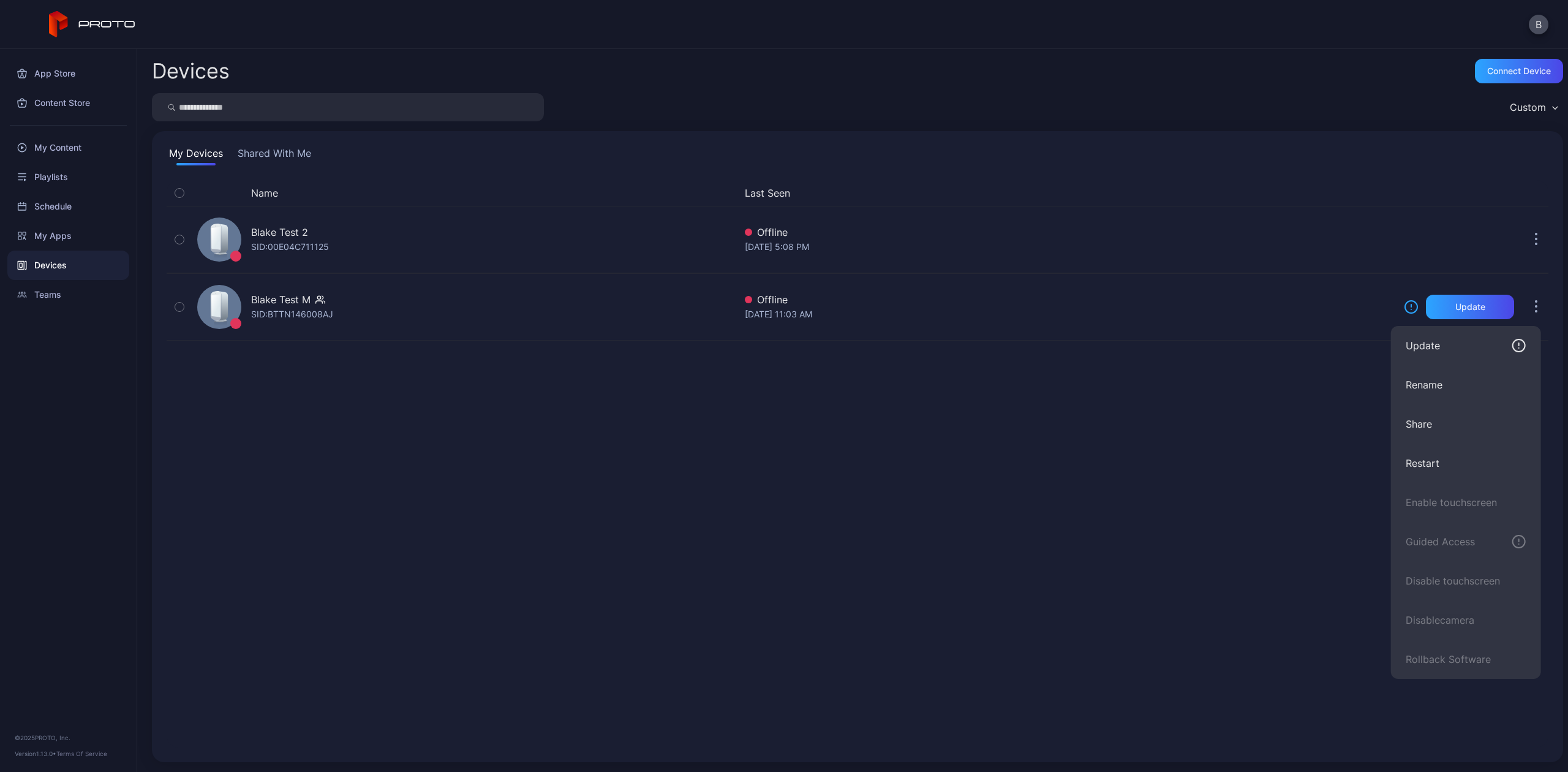
click at [1048, 713] on div "Name Last Seen [PERSON_NAME] Test 2 SID: 00E04C711125 Offline [DATE] 5:08 PM Bl…" at bounding box center [858, 463] width 1382 height 567
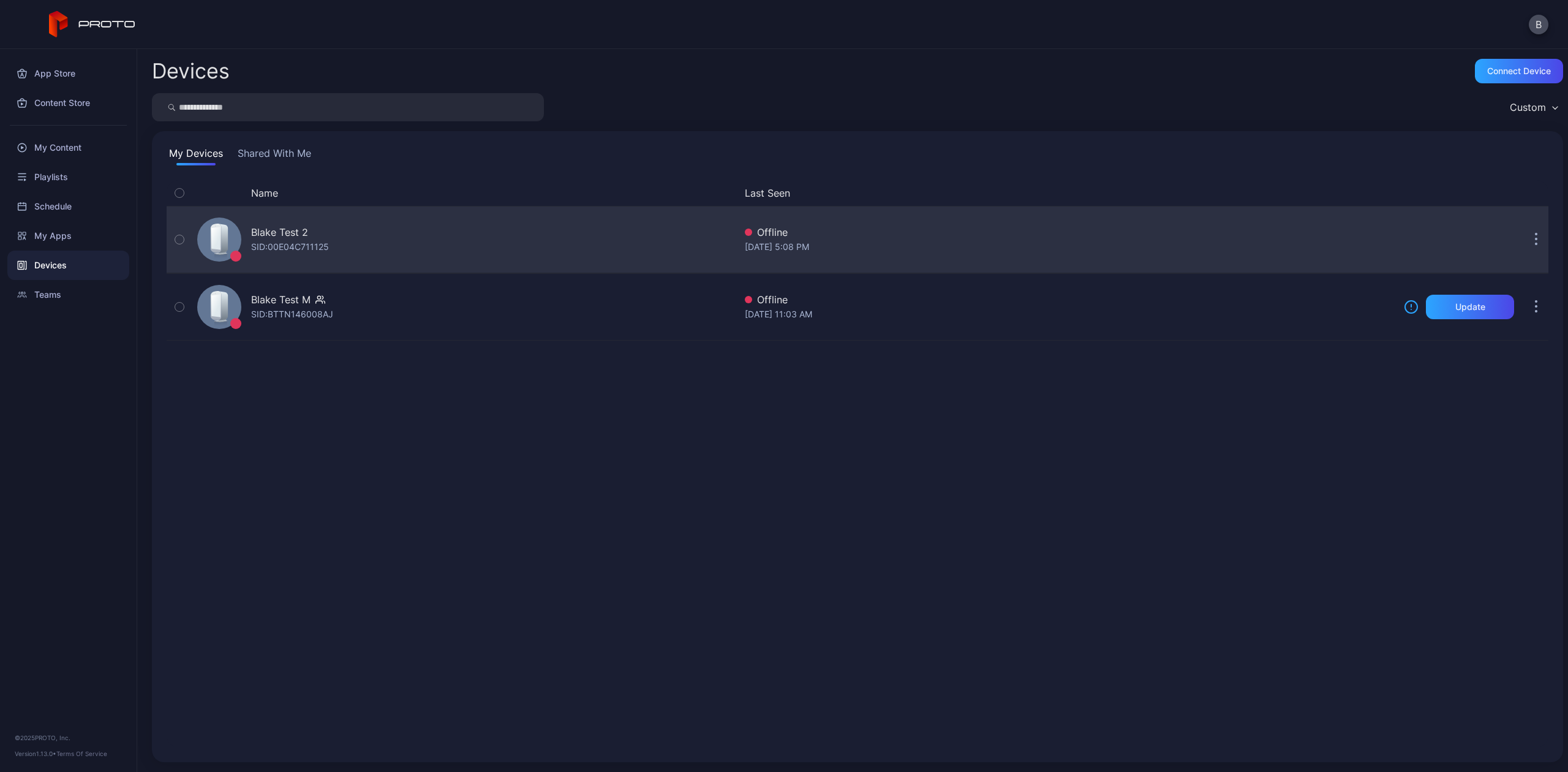
click at [1536, 234] on icon "button" at bounding box center [1536, 234] width 2 height 2
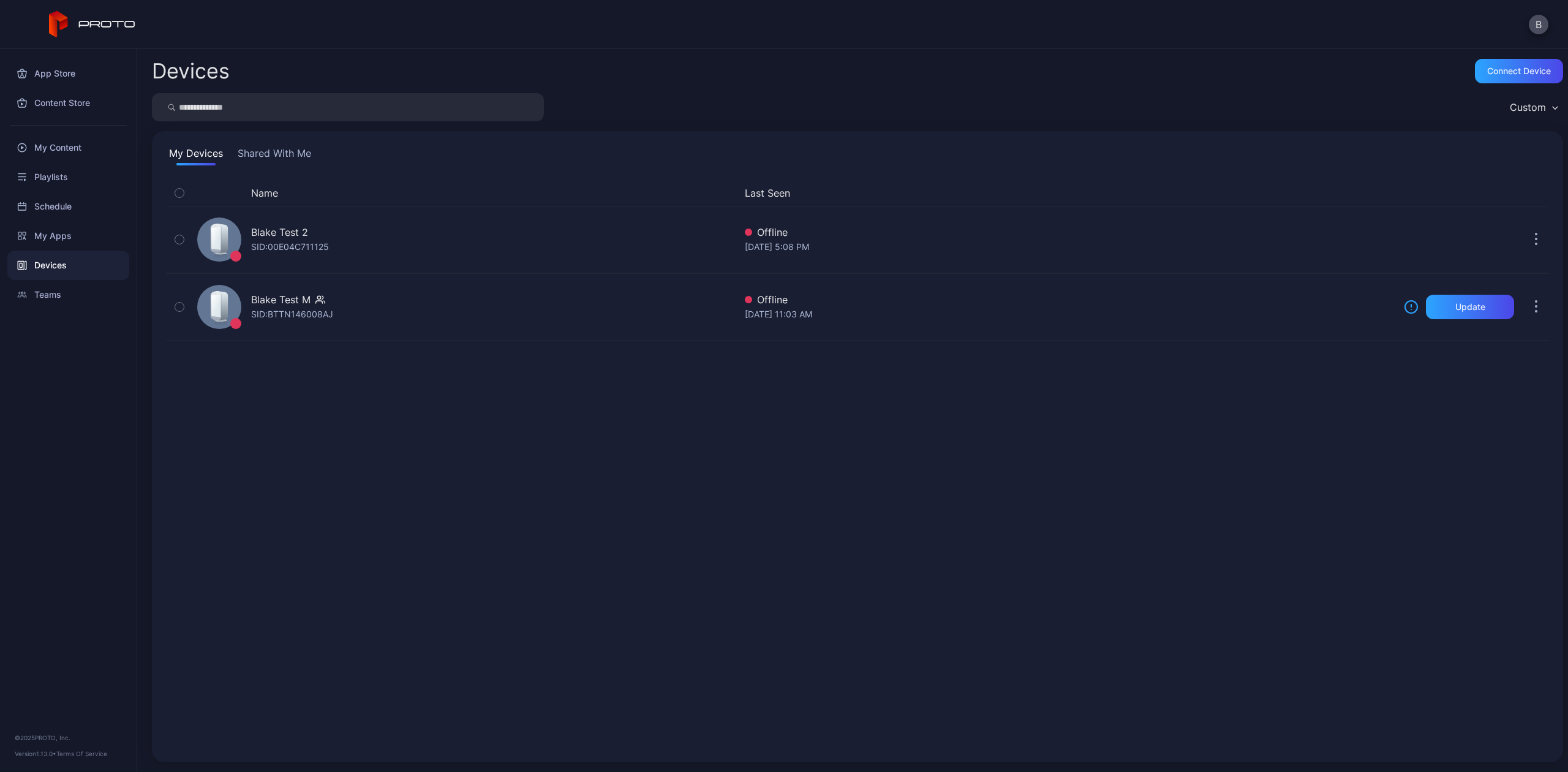
click at [845, 173] on div "Name Last Seen [PERSON_NAME] Test 2 SID: 00E04C711125 Offline [DATE] 5:08 PM Bl…" at bounding box center [858, 463] width 1402 height 586
